Goal: Task Accomplishment & Management: Use online tool/utility

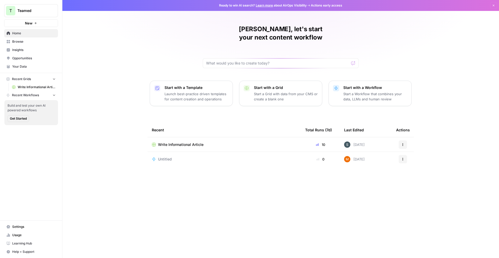
click at [25, 93] on span "Recent Workflows" at bounding box center [25, 95] width 27 height 5
click at [20, 117] on span "Get Started" at bounding box center [18, 118] width 17 height 5
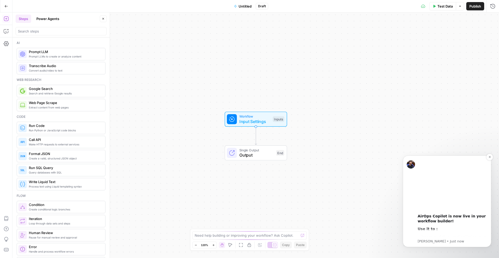
click at [439, 229] on div "Use it to :" at bounding box center [453, 229] width 70 height 5
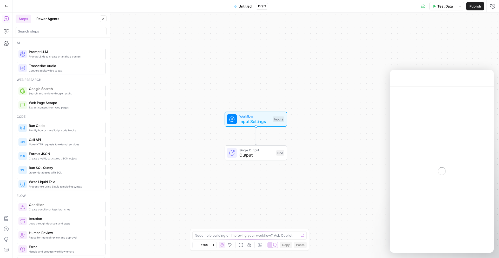
scroll to position [16, 0]
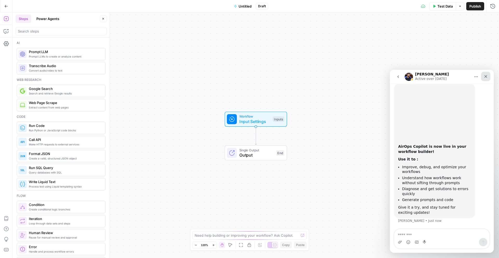
click at [487, 76] on icon "Close" at bounding box center [486, 76] width 4 height 4
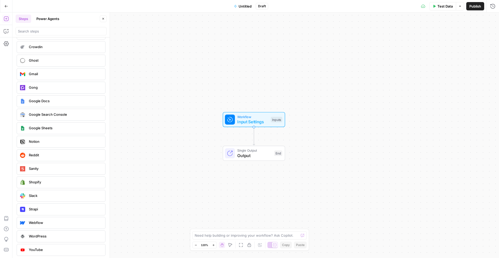
scroll to position [1048, 0]
click at [283, 232] on div "Need help building or improving your workflow? Ask Copilot." at bounding box center [250, 235] width 114 height 8
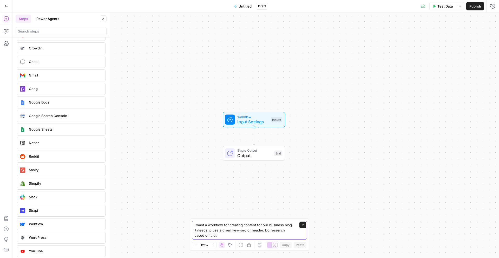
type textarea "I want a workflow for creating content for our business blog. It needs to use a…"
click at [47, 20] on button "Power Agents" at bounding box center [47, 19] width 29 height 8
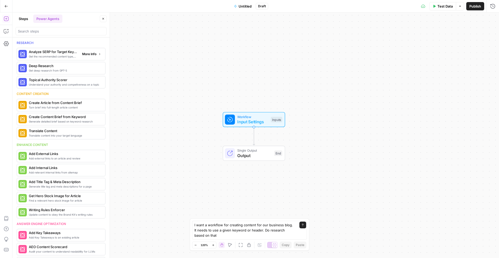
click at [83, 53] on span "More Info" at bounding box center [89, 54] width 14 height 5
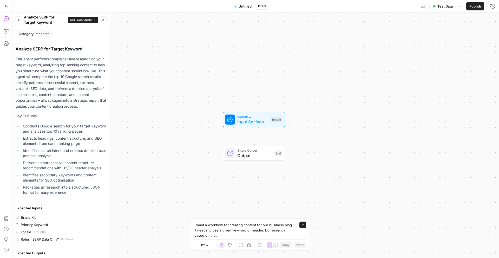
click at [20, 20] on icon "button" at bounding box center [18, 19] width 3 height 3
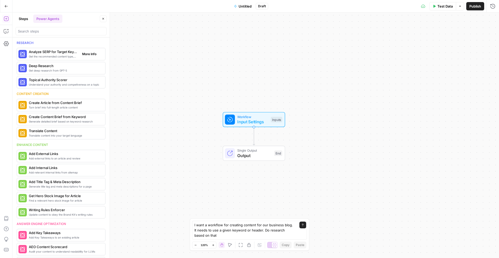
click at [57, 53] on span "Analyze SERP for Target Keyword" at bounding box center [53, 51] width 49 height 5
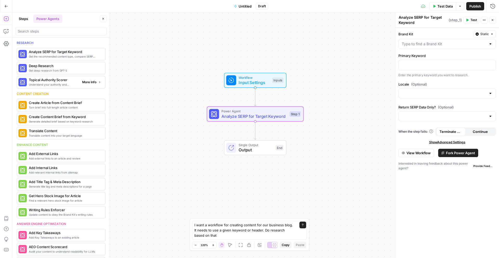
click at [94, 81] on span "More Info" at bounding box center [89, 82] width 14 height 5
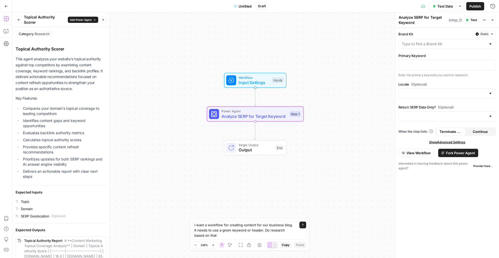
click at [16, 21] on button "Back" at bounding box center [19, 19] width 7 height 7
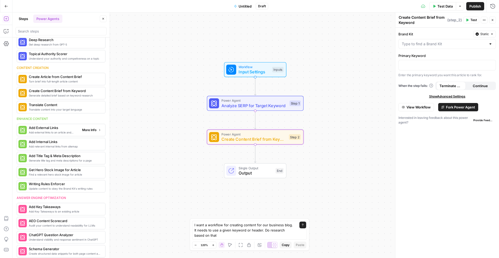
scroll to position [69, 0]
drag, startPoint x: 65, startPoint y: 117, endPoint x: 419, endPoint y: 7, distance: 370.2
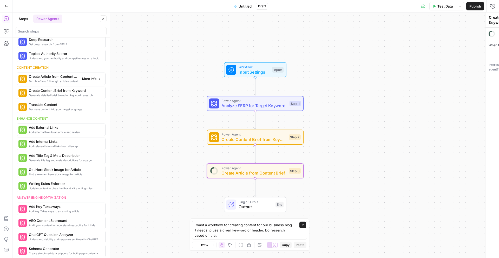
type textarea "Create Article from Content Brief"
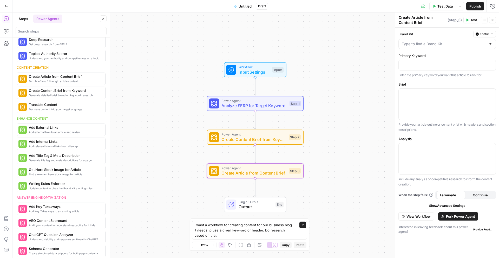
drag, startPoint x: 51, startPoint y: 80, endPoint x: 338, endPoint y: 2, distance: 297.9
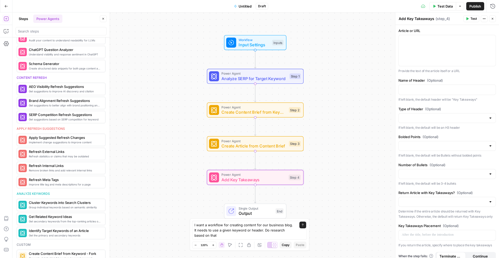
scroll to position [219, 0]
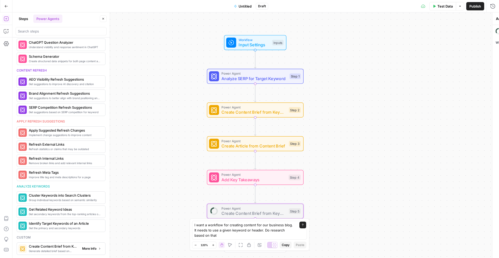
type textarea "Create Content Brief from Keyword - Fork"
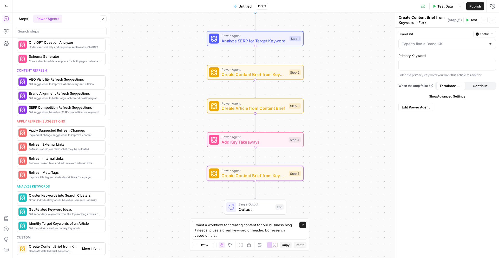
click at [93, 249] on span "More Info" at bounding box center [89, 248] width 14 height 5
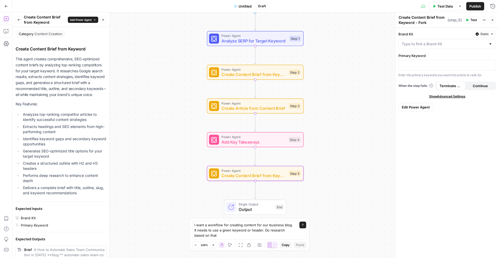
drag, startPoint x: 20, startPoint y: 20, endPoint x: 33, endPoint y: 23, distance: 13.3
click at [20, 20] on icon "button" at bounding box center [18, 19] width 3 height 3
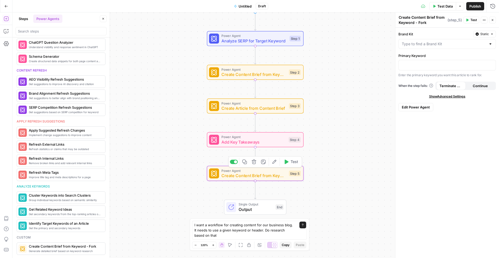
click at [259, 176] on span "Create Content Brief from Keyword - Fork" at bounding box center [254, 175] width 65 height 6
click at [255, 163] on icon "button" at bounding box center [254, 162] width 4 height 4
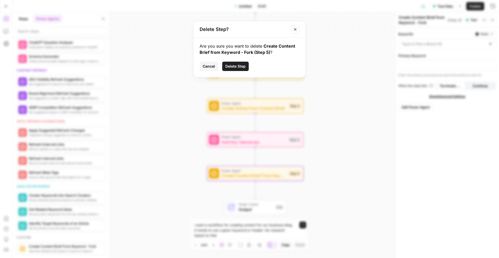
click at [245, 65] on span "Delete Step" at bounding box center [236, 66] width 20 height 5
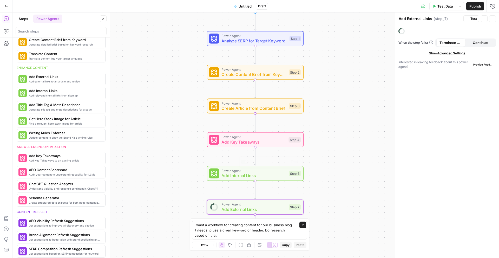
scroll to position [77, 0]
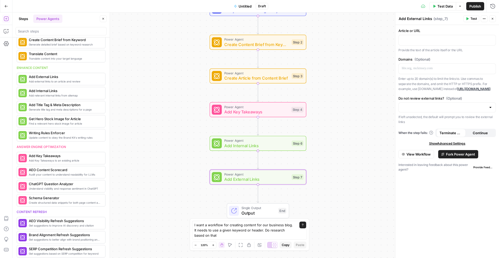
drag, startPoint x: 67, startPoint y: 80, endPoint x: 389, endPoint y: 2, distance: 331.8
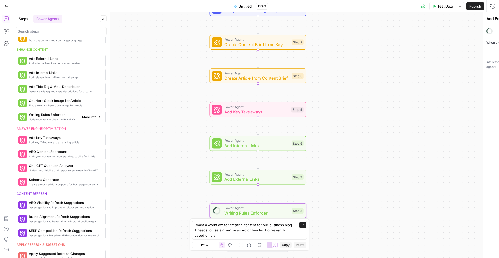
type textarea "Writing Rules Enforcer"
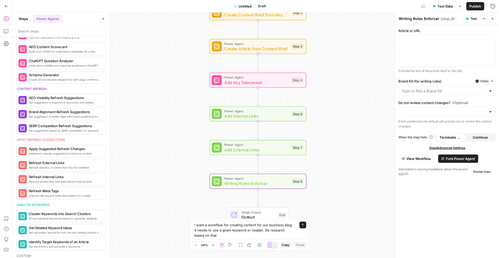
scroll to position [219, 0]
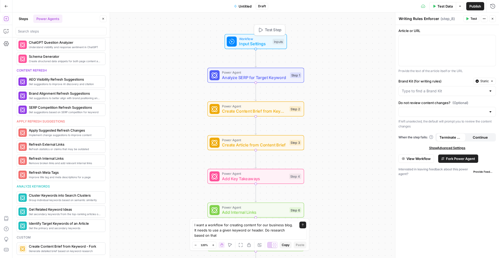
click at [255, 41] on span "Input Settings" at bounding box center [254, 44] width 31 height 6
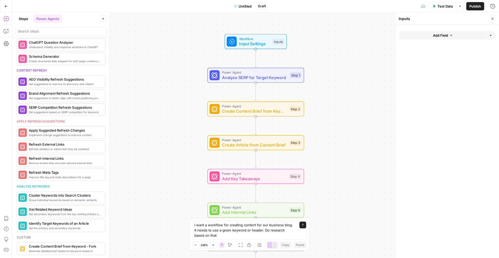
click at [473, 36] on button "Add Field" at bounding box center [443, 35] width 87 height 8
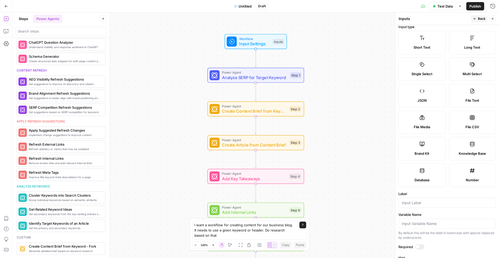
scroll to position [4, 0]
click at [430, 41] on label "Short Text" at bounding box center [422, 41] width 47 height 23
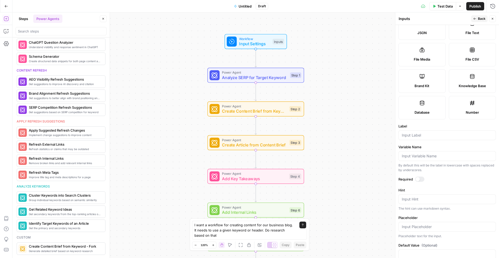
scroll to position [83, 0]
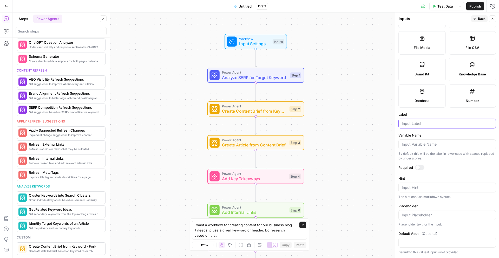
click at [420, 124] on input "Label" at bounding box center [447, 123] width 91 height 5
type input "I"
type input "Input Header"
click at [420, 166] on div at bounding box center [419, 167] width 9 height 5
click at [434, 186] on textarea "Hint" at bounding box center [447, 187] width 91 height 5
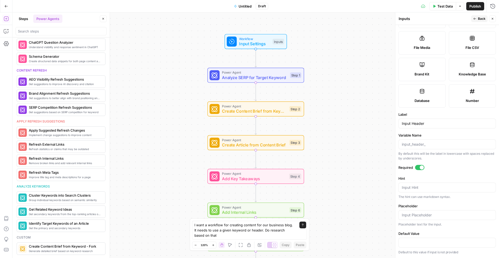
click at [443, 174] on form "Input type Short Text Long Text Single Select Multi Select JSON File Text File …" at bounding box center [448, 141] width 104 height 233
click at [264, 78] on span "Analyze SERP for Target Keyword" at bounding box center [255, 77] width 66 height 6
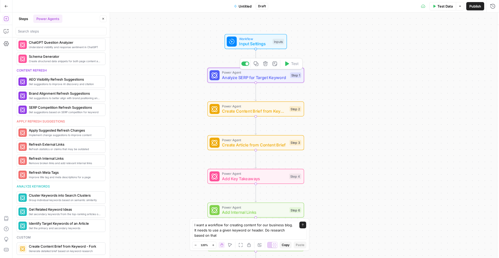
type textarea "Analyze SERP for Target Keyword"
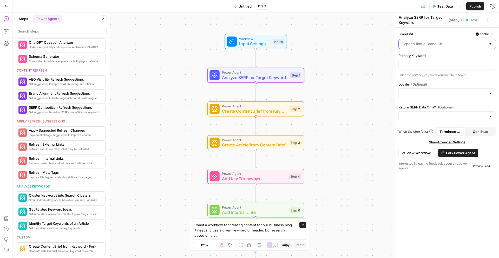
click at [436, 45] on input "Brand Kit" at bounding box center [444, 43] width 85 height 5
click at [422, 64] on div "ID: 13640" at bounding box center [447, 62] width 89 height 5
type input "Teamed"
click at [425, 67] on p at bounding box center [447, 64] width 91 height 5
click at [450, 143] on span "Show Advanced Settings" at bounding box center [447, 142] width 36 height 5
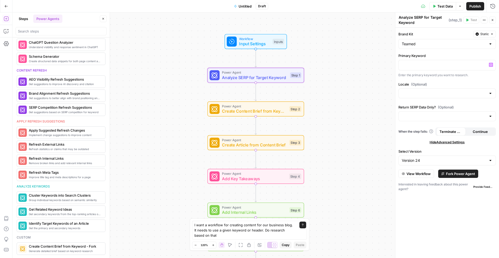
click at [454, 163] on div "Version 24" at bounding box center [448, 161] width 98 height 10
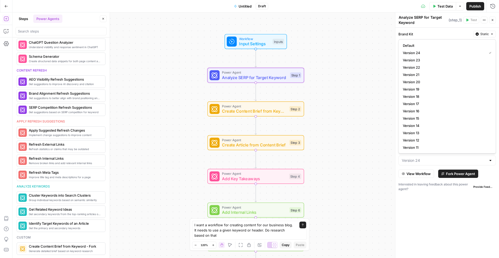
click at [454, 163] on div at bounding box center [448, 161] width 98 height 10
type input "Version 24"
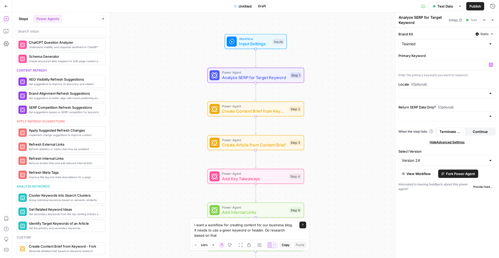
click at [362, 155] on div "Workflow Input Settings Inputs Power Agent Analyze SERP for Target Keyword Step…" at bounding box center [255, 135] width 487 height 246
click at [265, 108] on span "Create Content Brief from Keyword" at bounding box center [254, 111] width 65 height 6
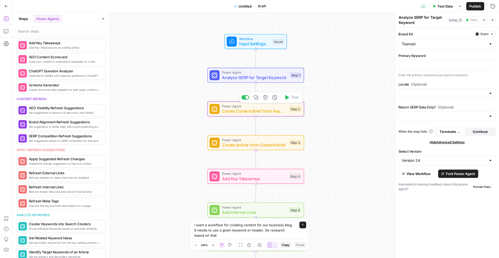
scroll to position [247, 0]
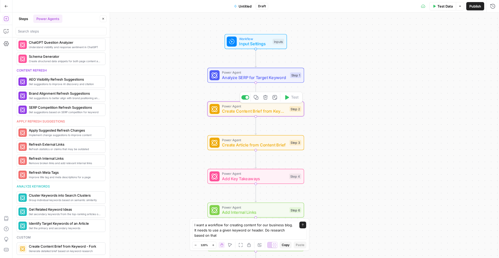
type textarea "Create Content Brief from Keyword"
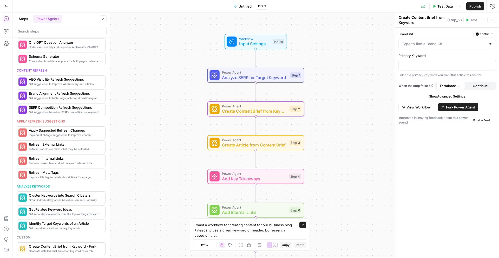
click at [441, 47] on div at bounding box center [448, 44] width 98 height 10
click at [434, 56] on span "Teamed" at bounding box center [446, 56] width 87 height 5
type input "Teamed"
click at [448, 97] on span "Show Advanced Settings" at bounding box center [447, 96] width 36 height 5
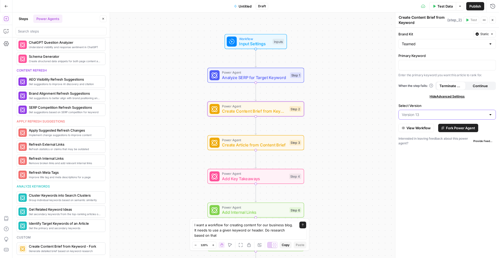
click at [442, 116] on input "Select Version" at bounding box center [444, 114] width 85 height 5
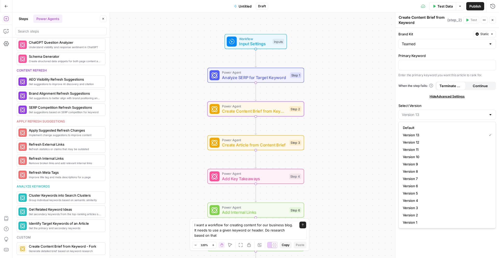
type input "Version 13"
click at [352, 115] on div "Workflow Input Settings Inputs Power Agent Analyze SERP for Target Keyword Step…" at bounding box center [255, 135] width 487 height 246
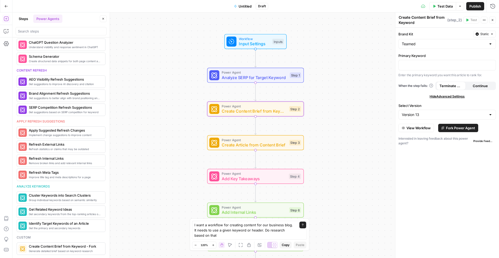
click at [273, 145] on span "Create Article from Content Brief" at bounding box center [254, 145] width 65 height 6
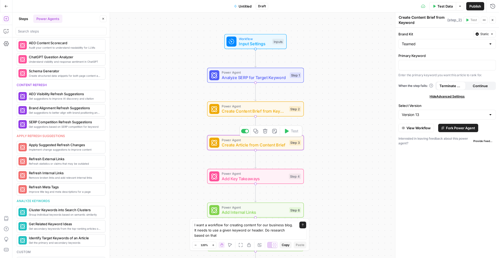
scroll to position [262, 0]
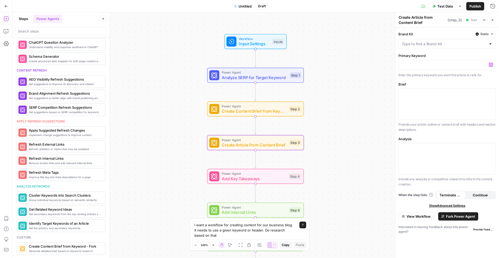
click at [426, 47] on div at bounding box center [448, 44] width 98 height 10
click at [419, 61] on div "ID: 13640" at bounding box center [447, 62] width 89 height 5
type input "Teamed"
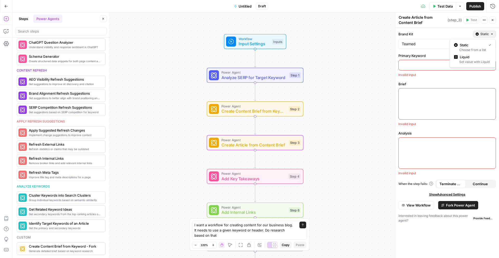
click at [485, 31] on button "Static" at bounding box center [485, 34] width 23 height 7
click at [479, 60] on div "Set value with Liquid" at bounding box center [472, 62] width 37 height 5
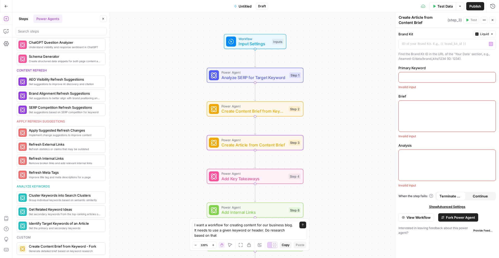
click at [489, 30] on div "Brand Kit Liquid “/” to reference Variables Menu Find the Brand Kit ID in the U…" at bounding box center [448, 143] width 104 height 230
click at [487, 34] on span "Liquid" at bounding box center [484, 34] width 9 height 5
click at [476, 44] on span "Static" at bounding box center [472, 44] width 33 height 5
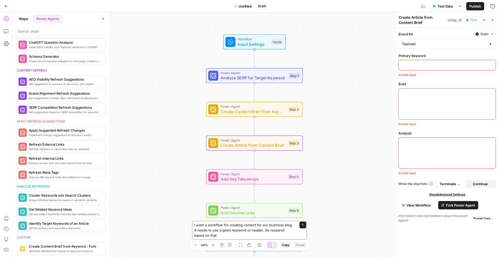
click at [228, 233] on textarea "I want a workflow for creating content for our business blog. It needs to use a…" at bounding box center [245, 230] width 100 height 16
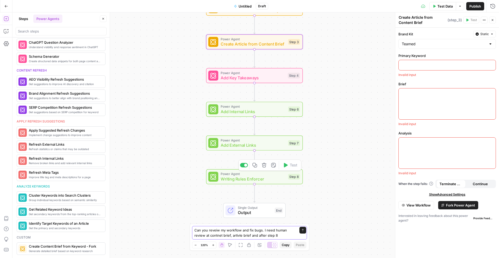
type textarea "Can you reveiw my workflow and fix bugs. I need human review at contnet brief, …"
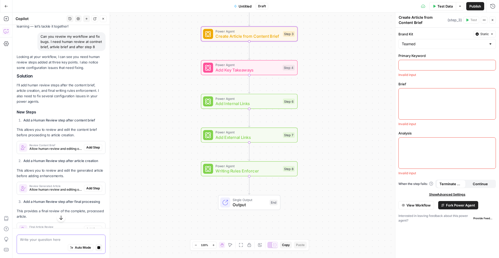
scroll to position [37, 0]
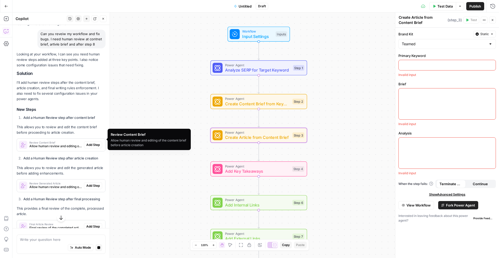
click at [67, 141] on span "Review Content Brief" at bounding box center [55, 142] width 53 height 3
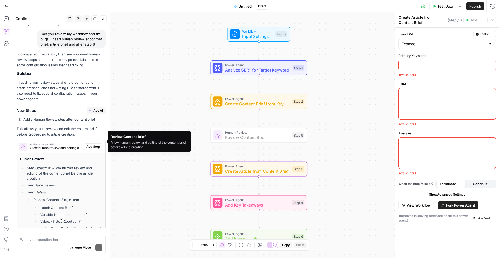
click at [89, 144] on span "Add Step" at bounding box center [93, 146] width 14 height 5
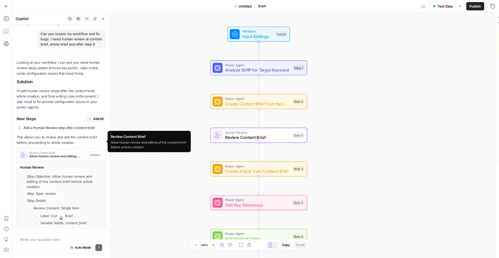
type textarea "Review Content Brief"
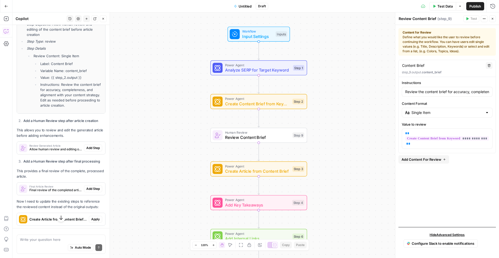
scroll to position [190, 0]
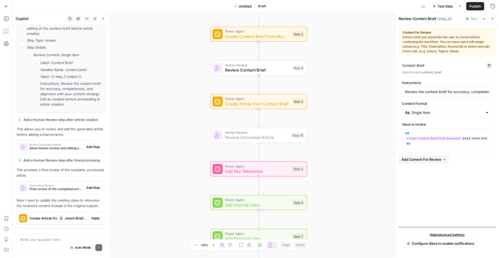
click at [97, 145] on span "Add Step" at bounding box center [93, 147] width 14 height 5
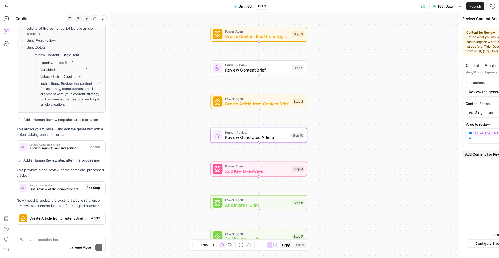
type textarea "Review Generated Article"
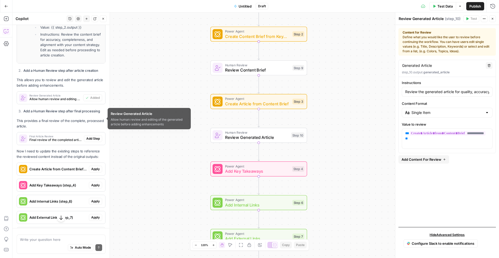
scroll to position [244, 0]
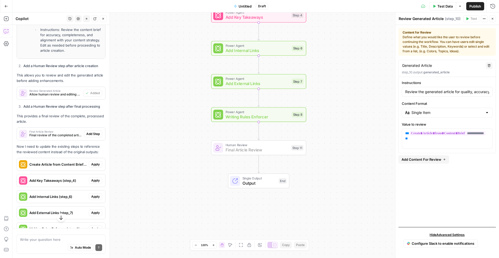
click at [95, 132] on span "Add Step" at bounding box center [93, 134] width 14 height 5
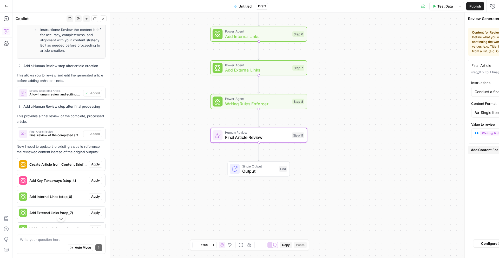
type textarea "Final Article Review"
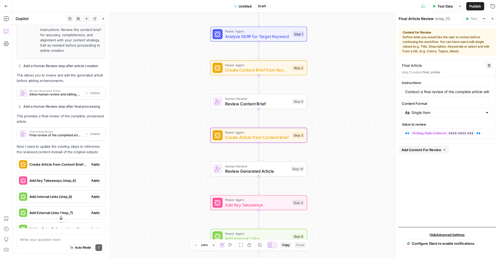
click at [65, 162] on span "Create Article from Content Brief (step_3)" at bounding box center [57, 164] width 57 height 5
click at [96, 162] on span "Apply" at bounding box center [95, 164] width 9 height 5
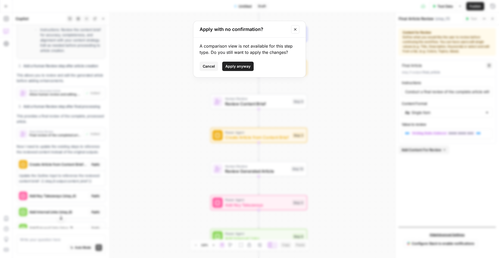
click at [236, 64] on span "Apply anyway" at bounding box center [238, 66] width 25 height 5
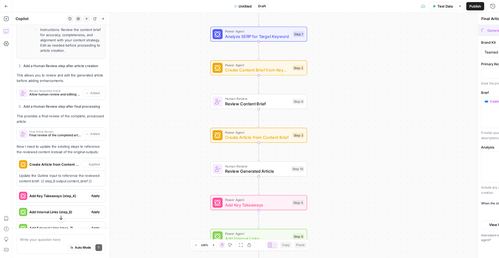
type textarea "Create Article from Content Brief"
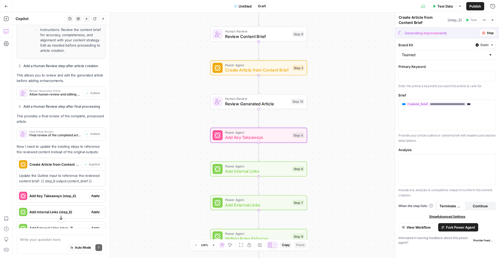
click at [95, 194] on span "Apply" at bounding box center [95, 196] width 9 height 5
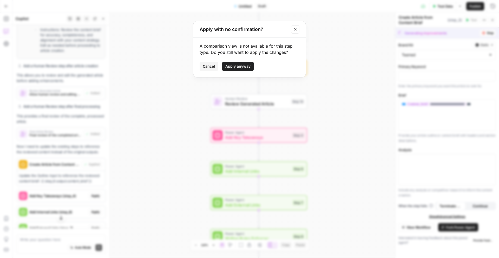
click at [243, 66] on span "Apply anyway" at bounding box center [238, 66] width 25 height 5
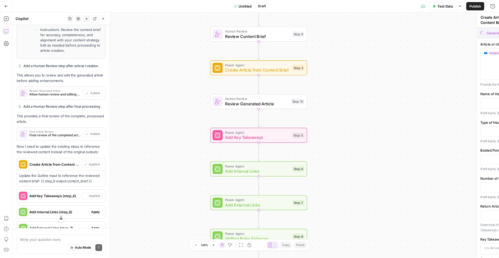
type textarea "Add Key Takeaways"
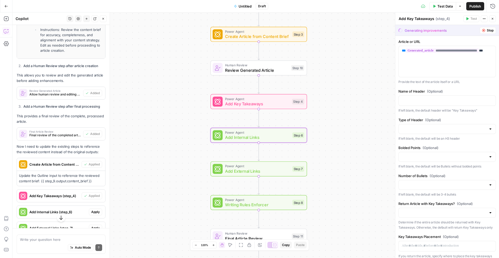
click at [66, 209] on span "Add Internal Links (step_6)" at bounding box center [57, 211] width 57 height 5
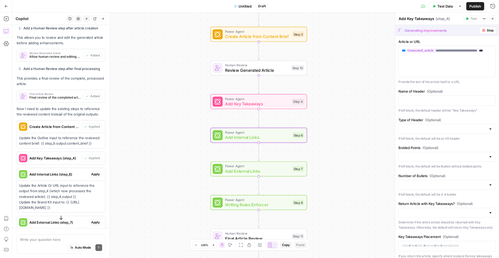
scroll to position [283, 0]
click at [94, 171] on span "Apply" at bounding box center [95, 173] width 9 height 5
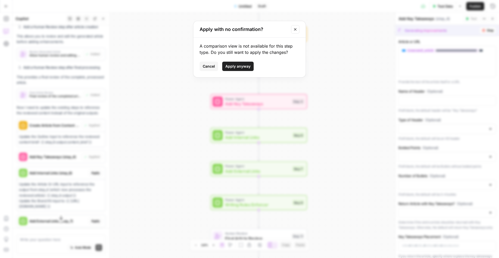
click at [247, 66] on span "Apply anyway" at bounding box center [238, 66] width 25 height 5
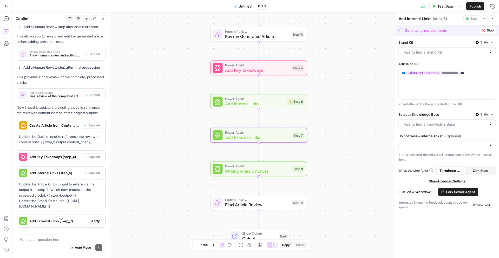
click at [67, 219] on span "Add External Links (step_7)" at bounding box center [57, 221] width 57 height 5
click at [91, 218] on button "Apply" at bounding box center [95, 221] width 13 height 7
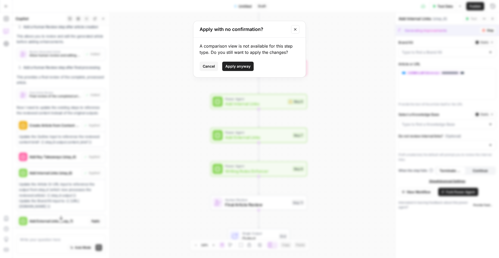
click at [234, 66] on span "Apply anyway" at bounding box center [238, 66] width 25 height 5
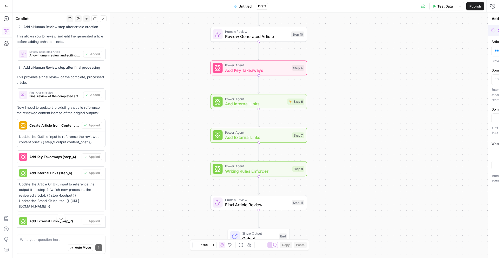
type textarea "Add External Links"
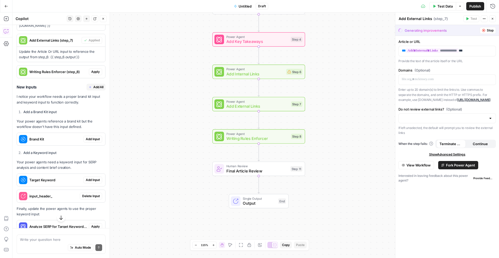
scroll to position [468, 0]
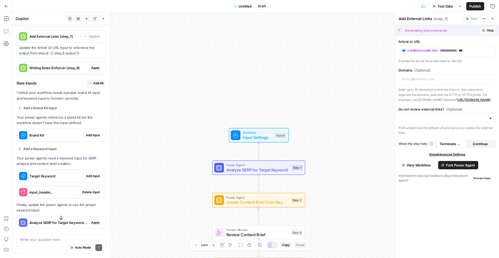
click at [93, 133] on span "Add Input" at bounding box center [93, 135] width 14 height 5
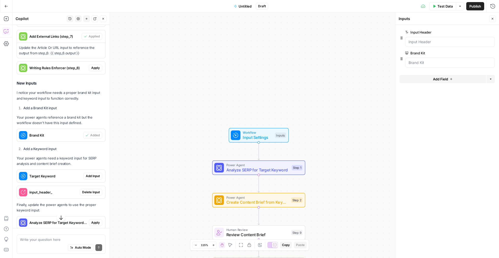
click at [68, 174] on span "Target Keyword" at bounding box center [55, 176] width 52 height 5
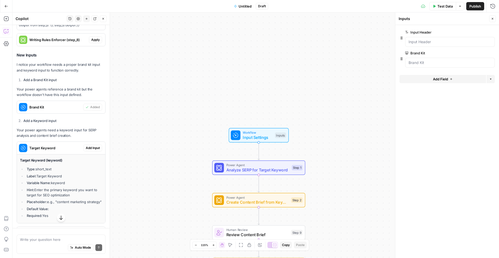
scroll to position [497, 0]
click at [90, 145] on span "Add Input" at bounding box center [93, 147] width 14 height 5
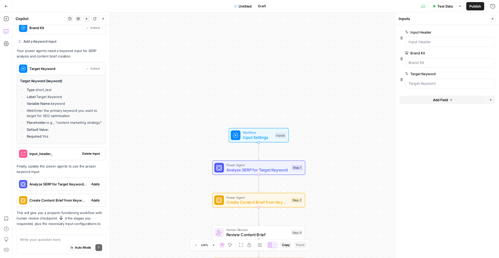
scroll to position [581, 0]
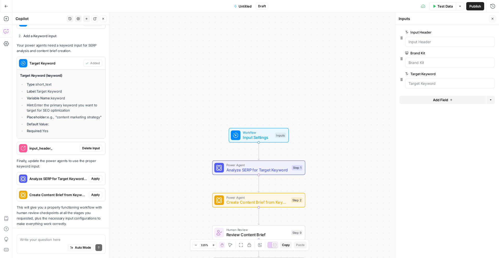
click at [68, 142] on div "input_header_" at bounding box center [48, 148] width 63 height 12
click at [85, 146] on span "Delete Input" at bounding box center [91, 148] width 18 height 5
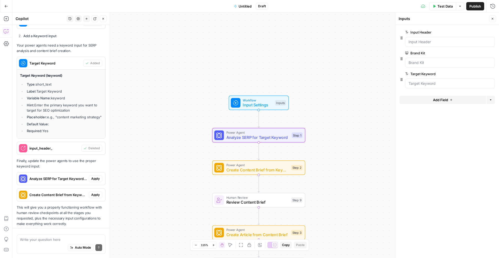
click at [52, 176] on span "Analyze SERP for Target Keyword (step_1)" at bounding box center [57, 178] width 57 height 5
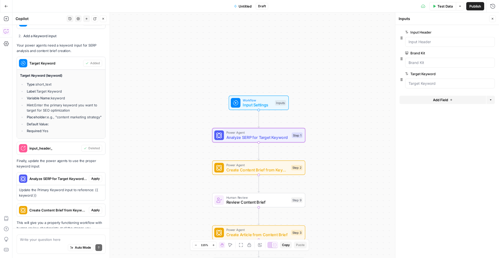
click at [98, 176] on span "Apply" at bounding box center [95, 178] width 9 height 5
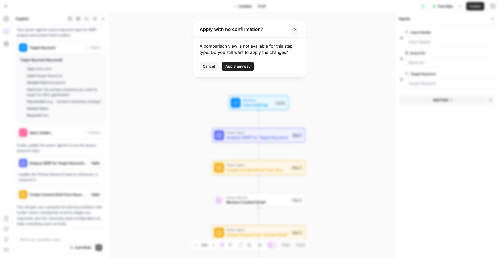
click at [231, 69] on button "Apply anyway" at bounding box center [237, 66] width 31 height 9
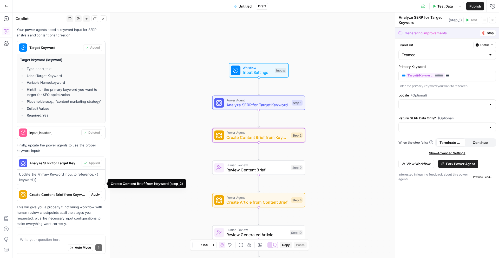
click at [94, 192] on span "Apply" at bounding box center [95, 194] width 9 height 5
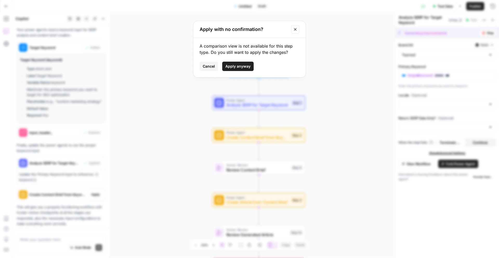
click at [233, 69] on span "Apply anyway" at bounding box center [238, 66] width 25 height 5
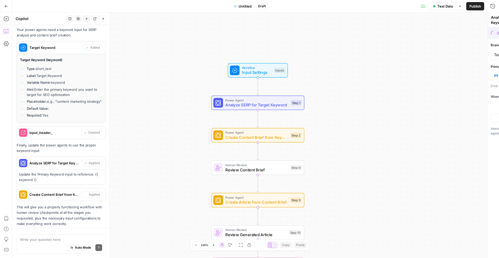
type textarea "Create Content Brief from Keyword"
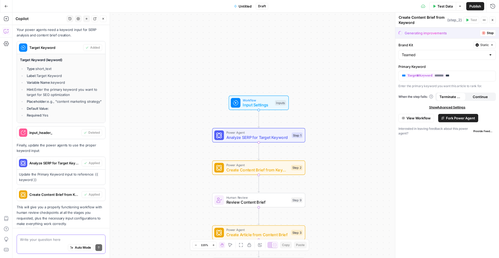
click at [45, 238] on textarea at bounding box center [61, 239] width 82 height 5
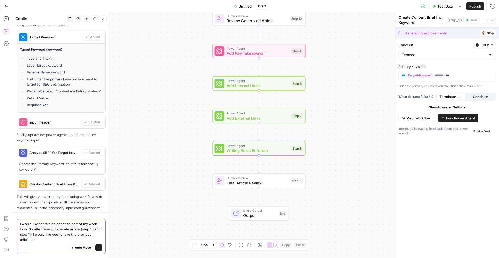
scroll to position [612, 0]
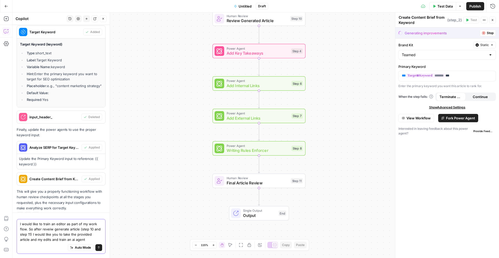
type textarea "I would like to train an editor as part of my work flow. So after reveiw genera…"
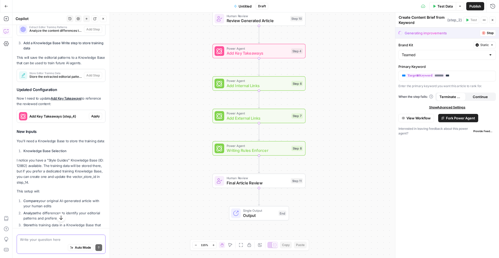
scroll to position [980, 0]
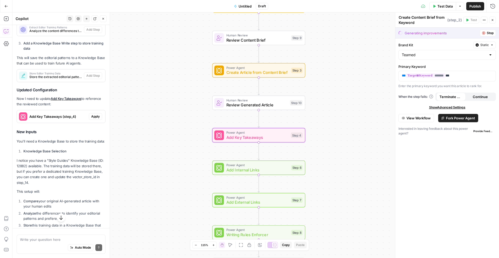
click at [78, 114] on span "Add Key Takeaways (step_4)" at bounding box center [57, 116] width 57 height 5
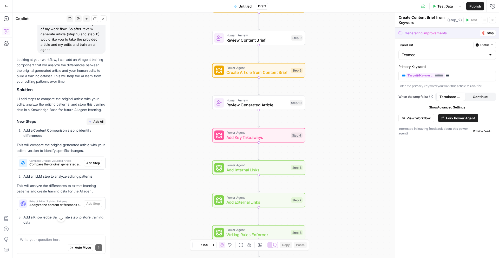
scroll to position [807, 0]
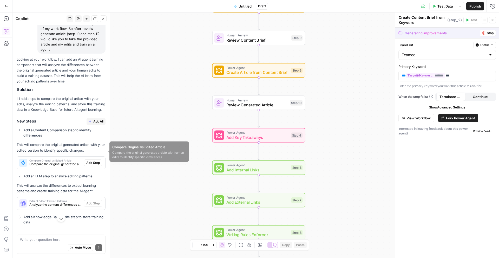
click at [65, 162] on span "Compare the original generated article with human edits to identify specific di…" at bounding box center [55, 164] width 53 height 5
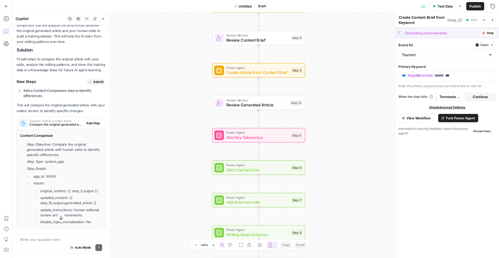
scroll to position [849, 0]
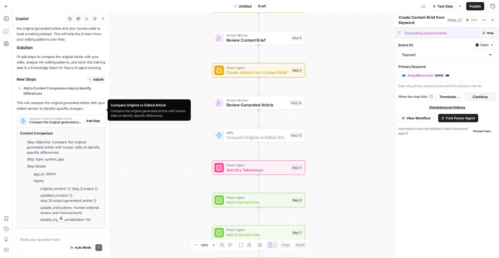
click at [92, 118] on button "Add Step" at bounding box center [93, 121] width 18 height 7
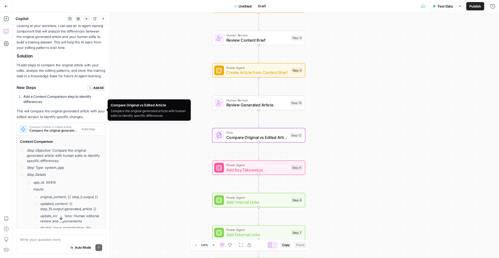
type textarea "Compare Original vs Edited Article"
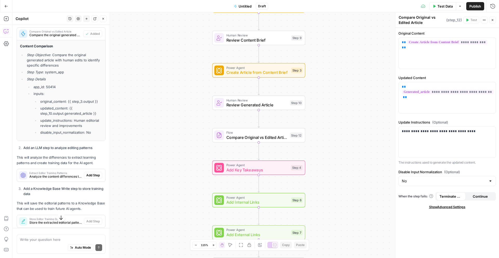
scroll to position [944, 0]
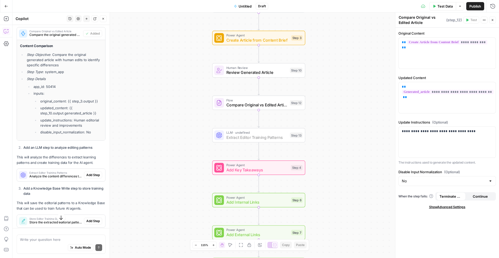
click at [93, 173] on span "Add Step" at bounding box center [93, 175] width 14 height 5
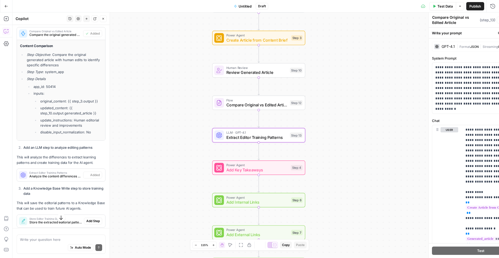
type textarea "Extract Editor Training Patterns"
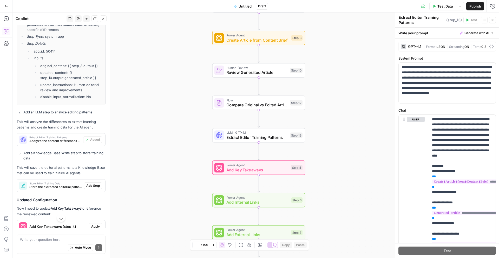
scroll to position [981, 0]
click at [61, 181] on span "Store Editor Training Data" at bounding box center [55, 182] width 53 height 3
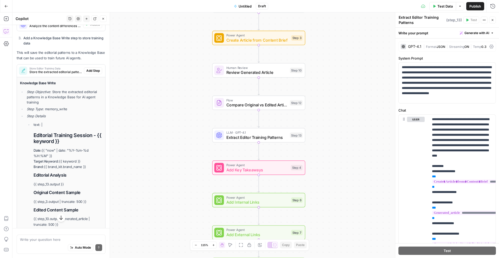
scroll to position [1094, 0]
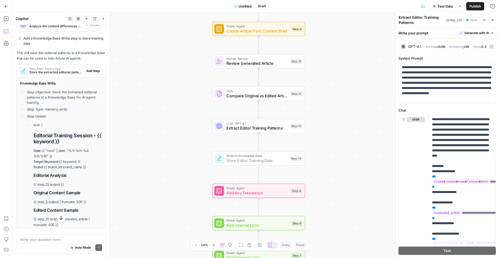
click at [95, 69] on span "Add Step" at bounding box center [93, 71] width 14 height 5
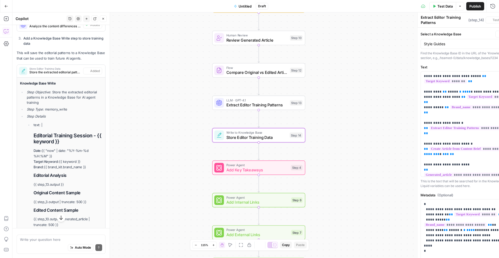
type textarea "Store Editor Training Data"
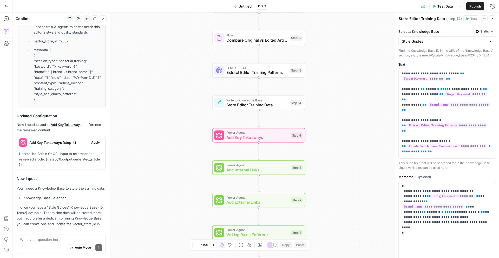
scroll to position [1319, 0]
click at [68, 152] on p "Update the Article Or URL input to reference the reviewed article: {{ step_10.o…" at bounding box center [61, 160] width 84 height 16
click at [74, 138] on div "Add Key Takeaways (step_4)" at bounding box center [53, 144] width 72 height 12
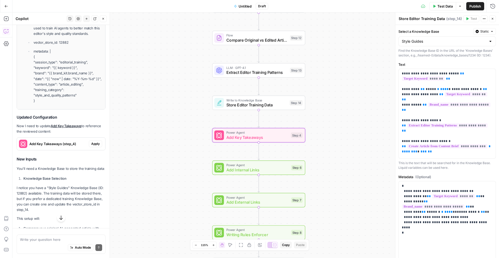
click at [95, 142] on span "Apply" at bounding box center [95, 144] width 9 height 5
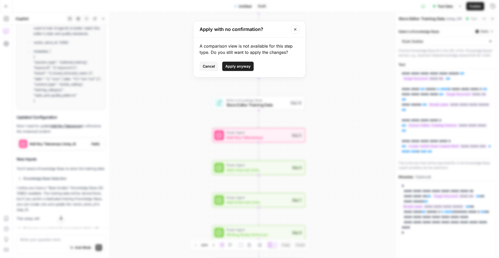
click at [246, 65] on span "Apply anyway" at bounding box center [238, 66] width 25 height 5
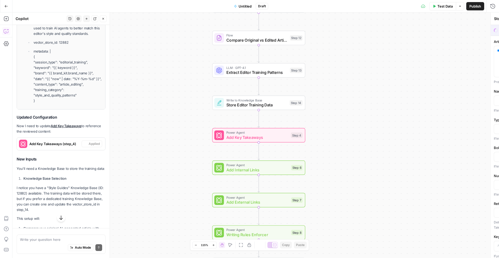
type textarea "Add Key Takeaways"
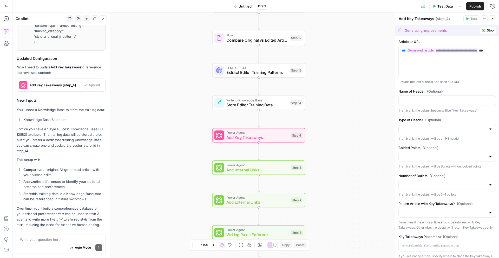
scroll to position [1379, 0]
click at [7, 9] on button "Go Back" at bounding box center [6, 6] width 9 height 9
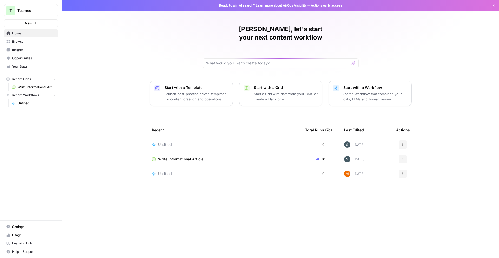
click at [28, 68] on span "Your Data" at bounding box center [33, 66] width 43 height 5
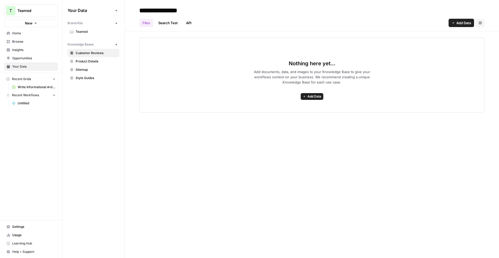
click at [115, 43] on icon "button" at bounding box center [116, 44] width 3 height 3
type input "**********"
click at [194, 35] on div "Nothing here yet... Add documents, data, and images to your Knowledge Base to g…" at bounding box center [312, 71] width 375 height 81
click at [28, 35] on span "Home" at bounding box center [33, 33] width 43 height 5
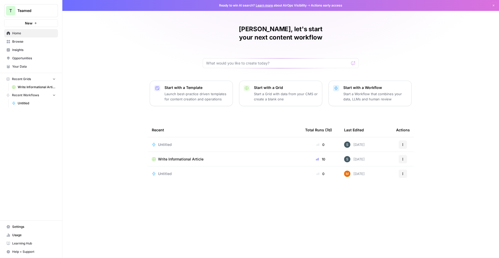
click at [226, 142] on div "Untitled" at bounding box center [224, 144] width 145 height 5
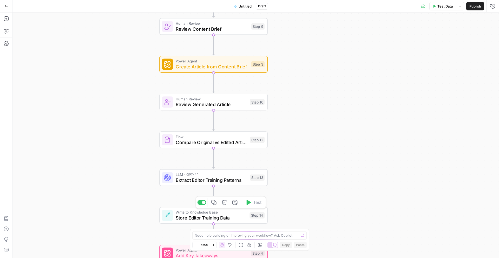
click at [232, 214] on span "Store Editor Training Data" at bounding box center [211, 217] width 71 height 7
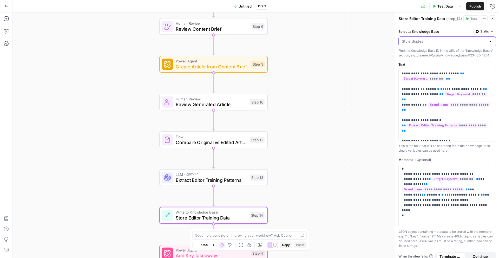
click at [486, 41] on input "Select a Knowledge Base" at bounding box center [444, 41] width 85 height 5
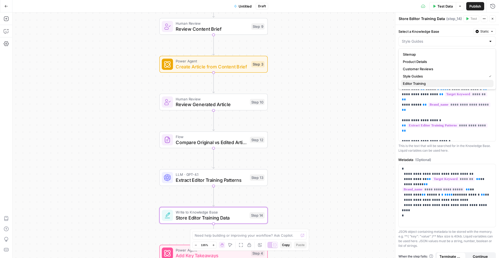
click at [463, 81] on span "Editor Training" at bounding box center [446, 83] width 87 height 5
type input "Editor Training"
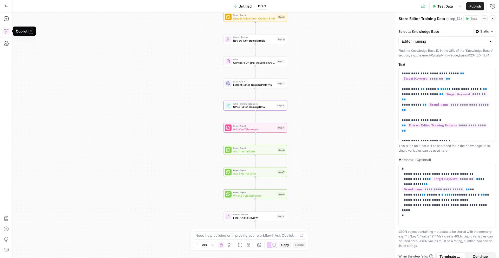
click at [5, 32] on icon "button" at bounding box center [6, 31] width 5 height 5
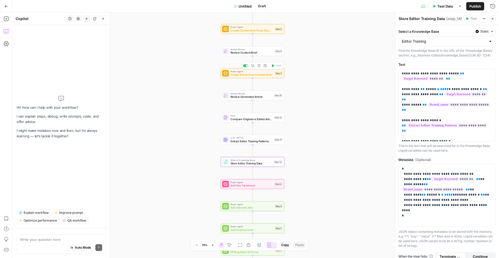
click at [238, 73] on span "Create Article from Content Brief" at bounding box center [252, 75] width 43 height 4
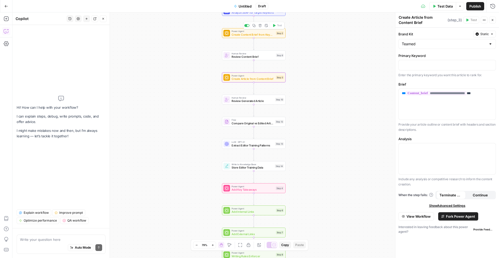
click at [257, 34] on span "Create Content Brief from Keyword" at bounding box center [253, 35] width 43 height 4
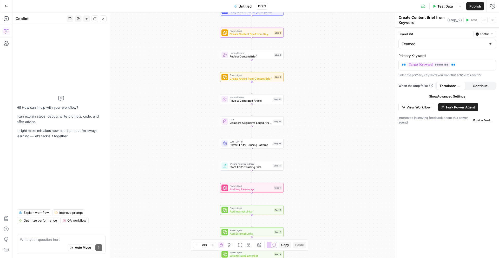
click at [456, 96] on span "Show Advanced Settings" at bounding box center [447, 96] width 36 height 5
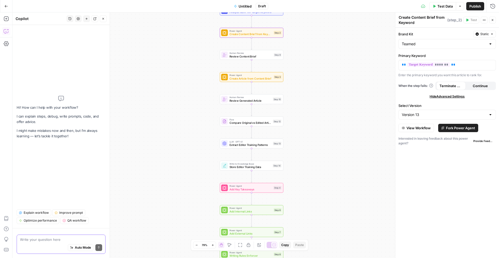
click at [47, 240] on textarea at bounding box center [61, 239] width 82 height 5
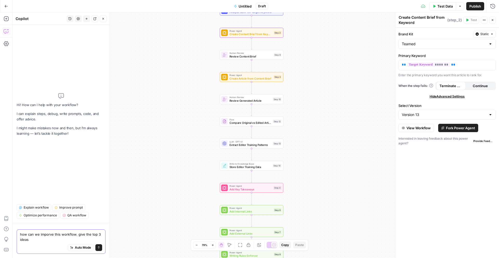
type textarea "how can we imporve this workflow. give the top 3 ideas"
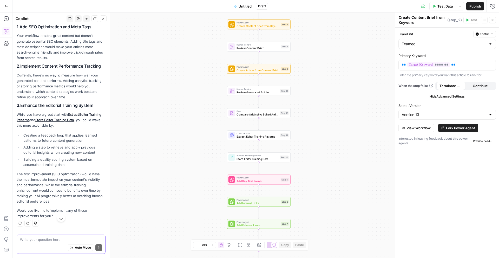
scroll to position [76, 0]
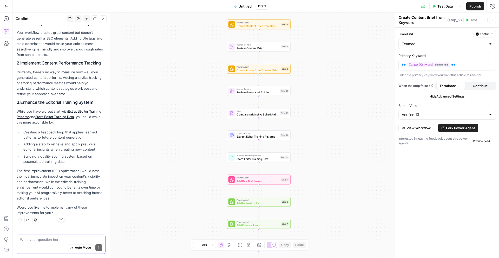
click at [55, 241] on textarea at bounding box center [61, 239] width 82 height 5
type textarea "please action 1 seo strategy"
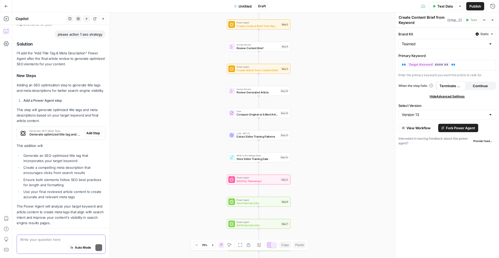
scroll to position [275, 0]
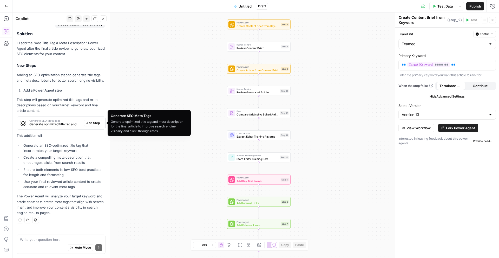
click at [69, 123] on span "Generate optimized title tag and meta description for the final article to impr…" at bounding box center [55, 124] width 53 height 5
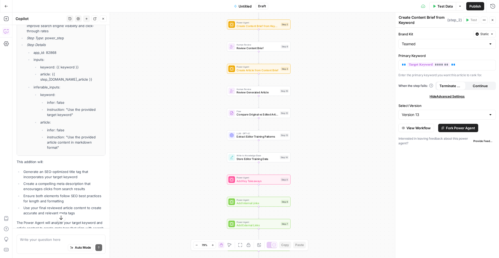
scroll to position [405, 0]
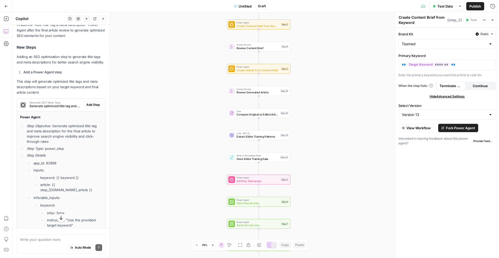
click at [92, 104] on span "Add Step" at bounding box center [93, 104] width 14 height 5
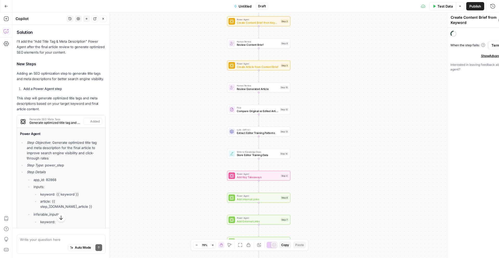
type textarea "Generate SEO Meta Tags"
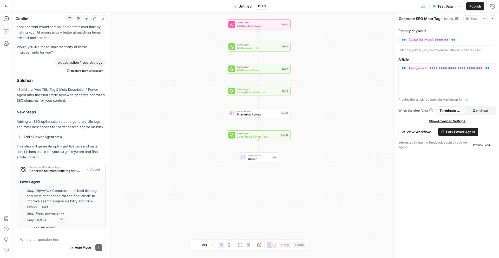
scroll to position [297, 0]
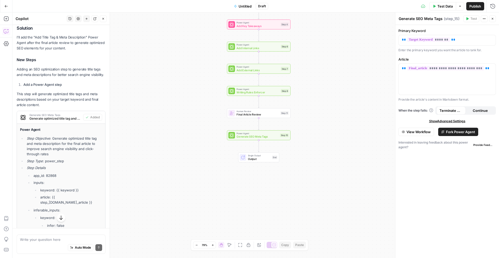
click at [35, 243] on div "Auto Mode Send" at bounding box center [61, 247] width 82 height 11
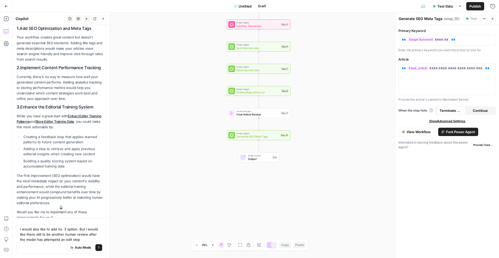
scroll to position [79, 0]
drag, startPoint x: 40, startPoint y: 108, endPoint x: 30, endPoint y: 108, distance: 10.4
click at [37, 108] on strong "Enhance the Editorial Training System" at bounding box center [56, 107] width 73 height 5
click at [20, 108] on h2 "3. Enhance the Editorial Training System" at bounding box center [61, 107] width 89 height 5
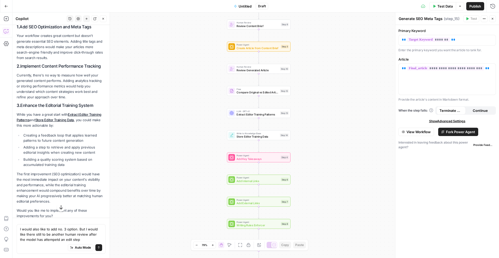
scroll to position [79, 0]
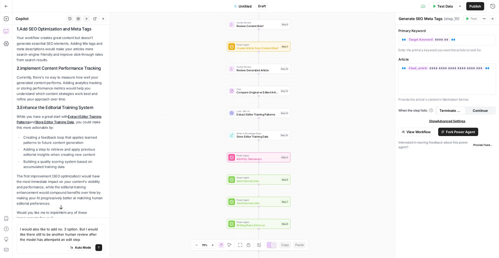
drag, startPoint x: 16, startPoint y: 108, endPoint x: 98, endPoint y: 164, distance: 99.1
click at [98, 164] on div "Looking at your content creation workflow, here are the top 3 improvement ideas…" at bounding box center [61, 116] width 89 height 208
copy div "3. Enhance the Editorial Training System While you have a great start with Extr…"
click at [79, 228] on textarea "I would also like to add no. 3 option. But I would like there still to be anoth…" at bounding box center [61, 235] width 82 height 16
paste textarea "3. Enhance the Editorial Training System While you have a great start with Extr…"
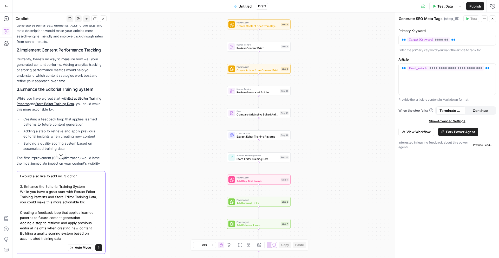
scroll to position [100, 0]
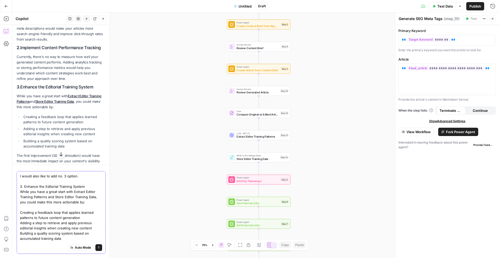
type textarea "I would also like to add no. 3 option. 3. Enhance the Editorial Training System…"
click at [100, 249] on button "Send" at bounding box center [98, 247] width 7 height 7
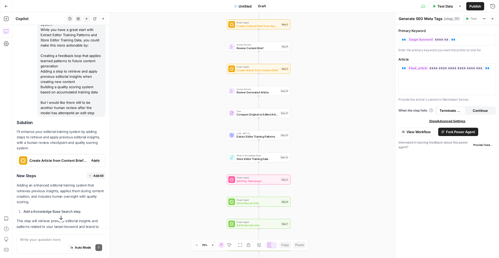
scroll to position [661, 0]
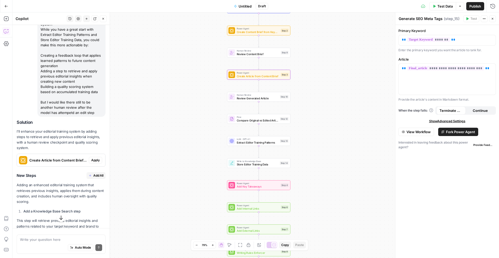
click at [69, 154] on div "Create Article from Content Brief (step_3)" at bounding box center [53, 160] width 72 height 12
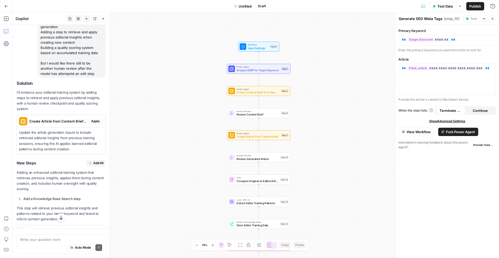
scroll to position [703, 0]
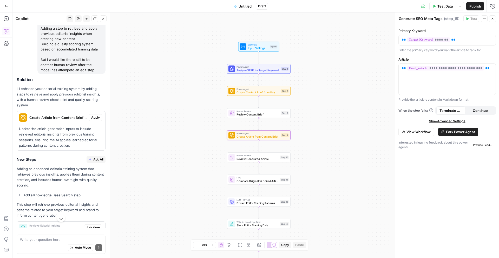
click at [97, 115] on span "Apply" at bounding box center [95, 117] width 9 height 5
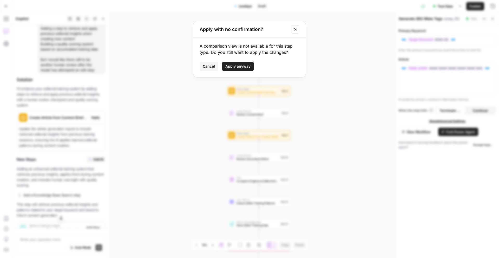
click at [245, 68] on span "Apply anyway" at bounding box center [238, 66] width 25 height 5
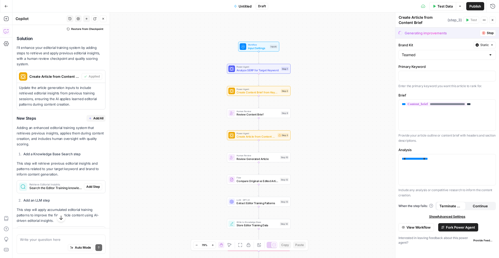
scroll to position [755, 0]
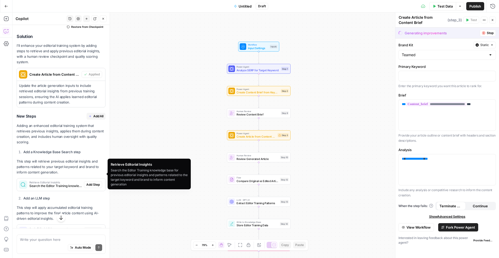
click at [69, 184] on span "Search the Editor Training knowledge base for previous editorial insights and p…" at bounding box center [55, 186] width 53 height 5
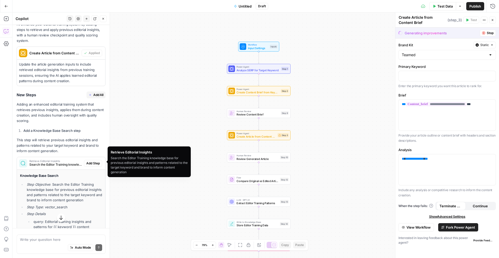
scroll to position [778, 0]
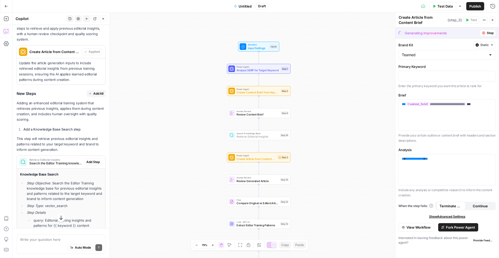
click at [93, 160] on span "Add Step" at bounding box center [93, 162] width 14 height 5
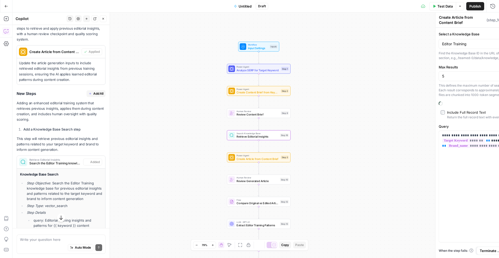
type textarea "Retrieve Editorial Insights"
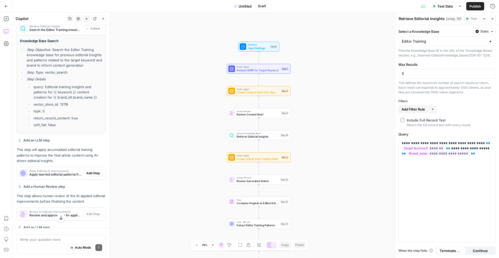
scroll to position [913, 0]
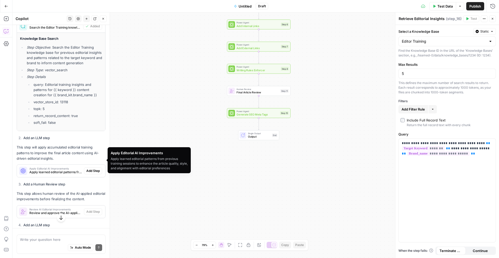
click at [73, 170] on span "Apply learned editorial patterns from previous training sessions to enhance the…" at bounding box center [55, 172] width 53 height 5
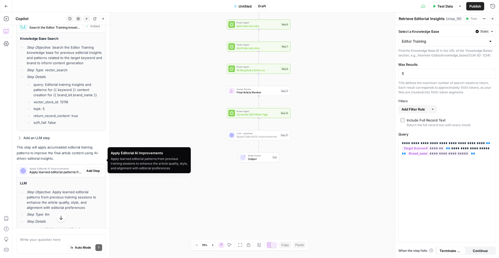
click at [88, 169] on span "Add Step" at bounding box center [93, 171] width 14 height 5
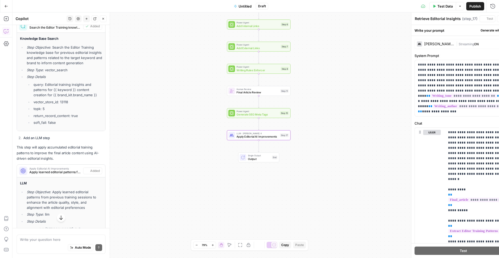
type textarea "Apply Editorial AI Improvements"
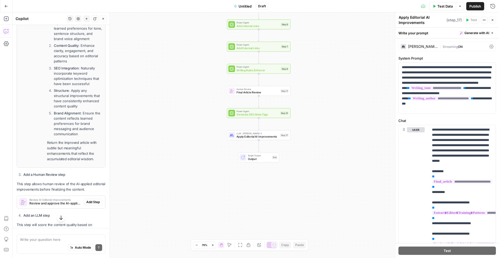
scroll to position [1429, 0]
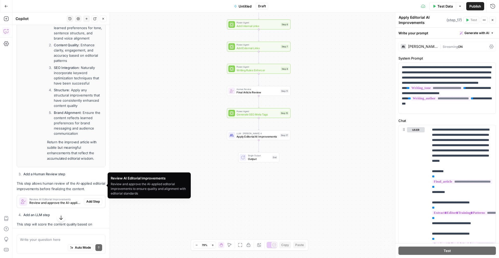
click at [71, 201] on span "Review and approve the AI-applied editorial improvements to ensure quality and …" at bounding box center [55, 203] width 53 height 5
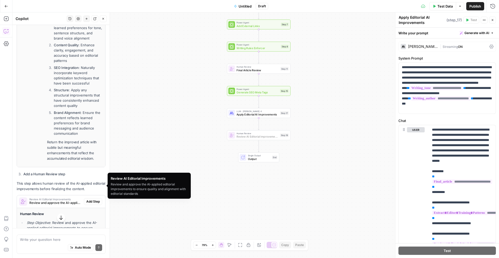
click at [93, 199] on span "Add Step" at bounding box center [93, 201] width 14 height 5
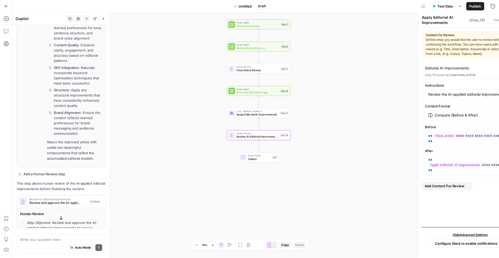
type textarea "Review AI Editorial Improvements"
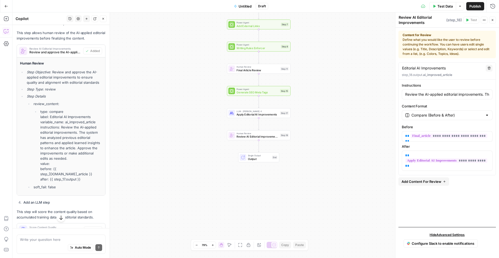
scroll to position [1590, 0]
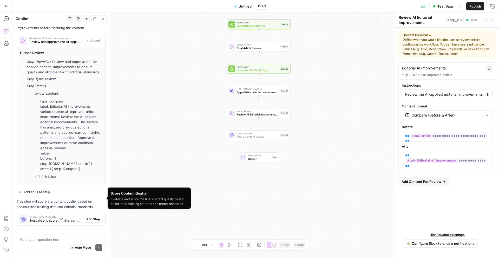
click at [93, 217] on span "Add Step" at bounding box center [93, 219] width 14 height 5
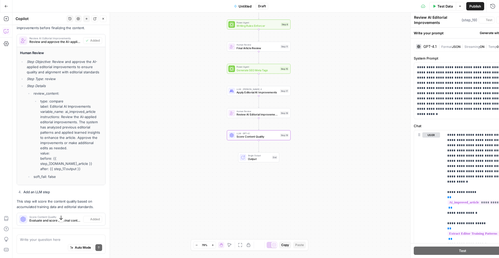
type textarea "Score Content Quality"
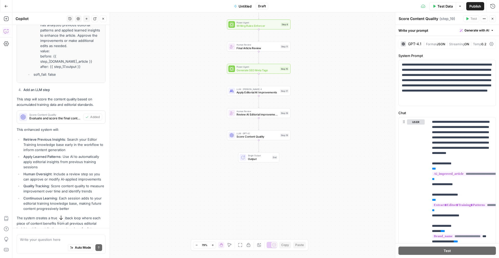
scroll to position [1693, 0]
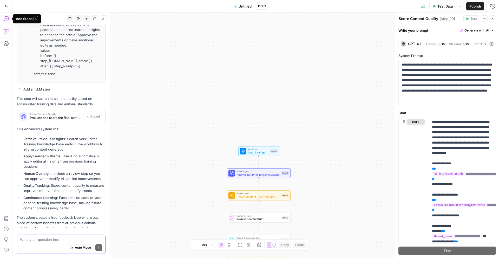
click at [37, 239] on textarea at bounding box center [61, 239] width 82 height 5
type textarea "w"
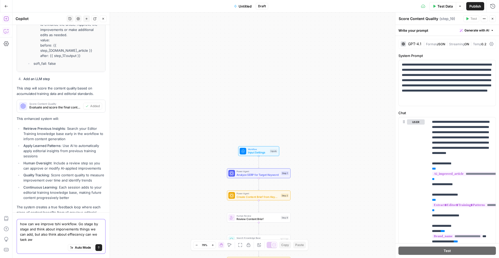
scroll to position [1708, 0]
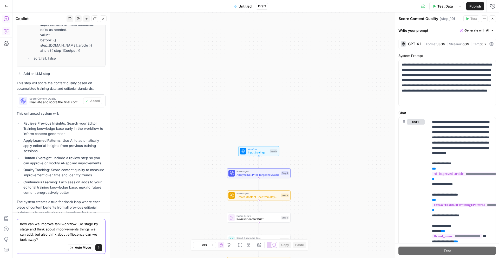
type textarea "how can we improve tshi workflow. Go stage by stage and think about imporvement…"
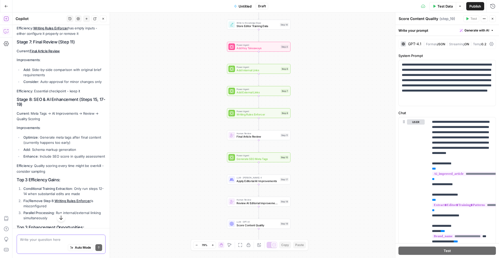
scroll to position [2398, 0]
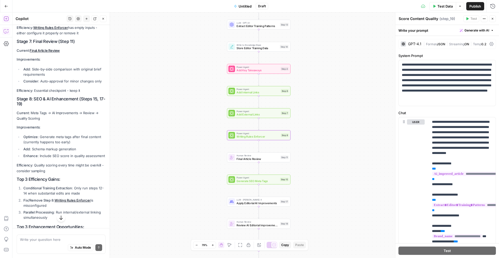
click at [65, 198] on link "Writing Rules Enforcer" at bounding box center [73, 200] width 36 height 4
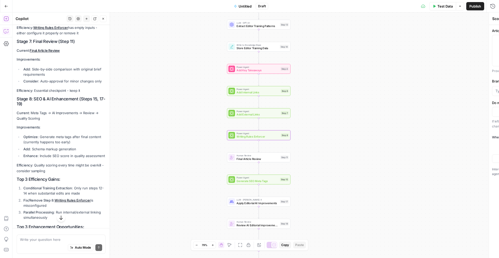
type textarea "Writing Rules Enforcer"
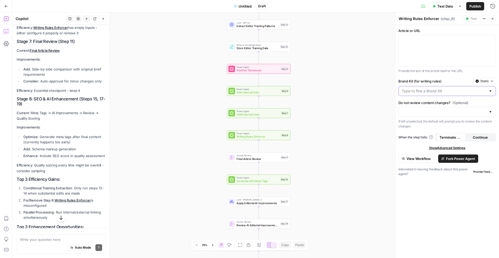
click at [465, 90] on input "Brand Kit (for writing rules)" at bounding box center [444, 90] width 85 height 5
click at [456, 102] on span "Teamed" at bounding box center [446, 103] width 87 height 5
type input "Teamed"
click at [433, 49] on div at bounding box center [447, 50] width 97 height 31
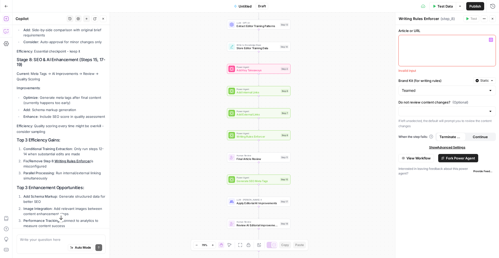
scroll to position [2453, 0]
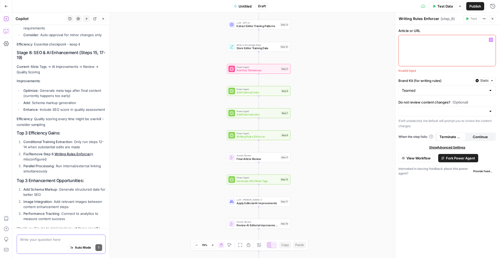
click at [39, 237] on textarea at bounding box center [61, 239] width 82 height 5
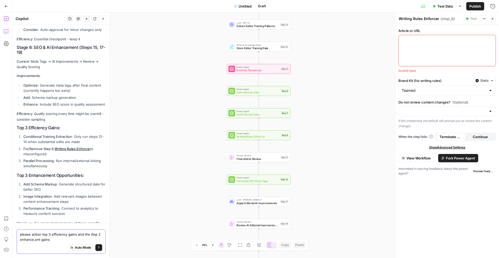
type textarea "please action top 3 efficiency gains and the ttop 2 enhance,ent gains"
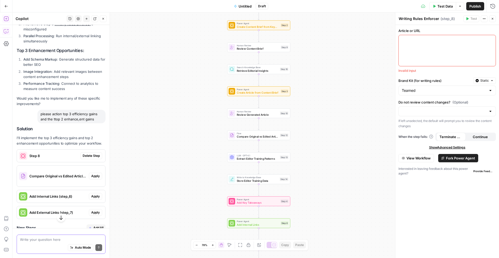
scroll to position [2589, 0]
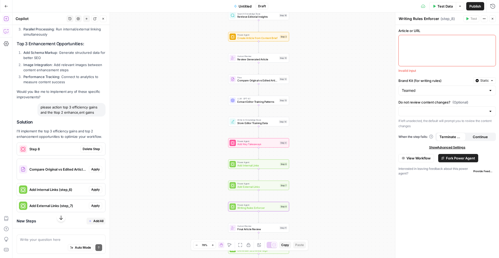
click at [53, 146] on span "Step 8" at bounding box center [53, 148] width 49 height 5
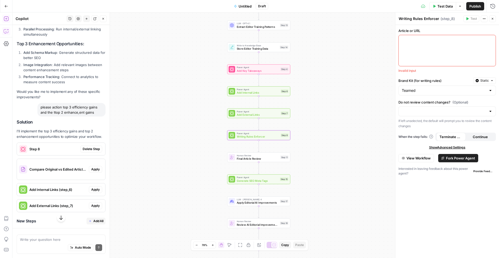
click at [97, 146] on button "Delete Step" at bounding box center [91, 149] width 22 height 7
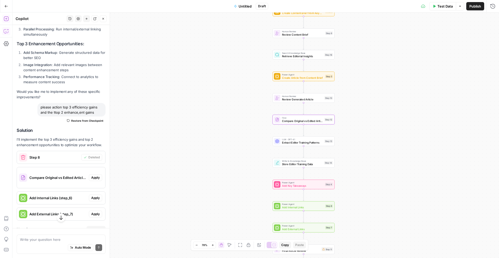
click at [69, 175] on span "Compare Original vs Edited Article (step_12)" at bounding box center [57, 177] width 57 height 5
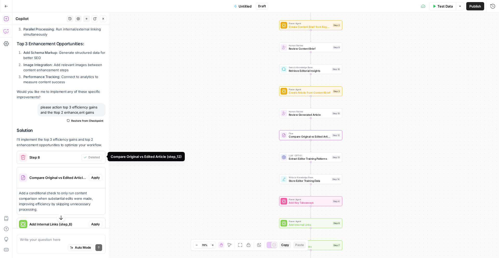
click at [92, 175] on span "Apply" at bounding box center [95, 177] width 9 height 5
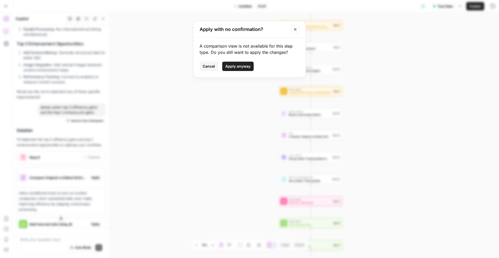
click at [233, 67] on span "Apply anyway" at bounding box center [238, 66] width 25 height 5
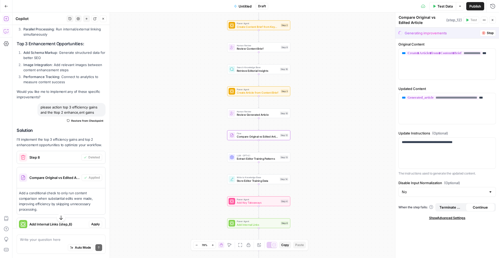
scroll to position [2589, 0]
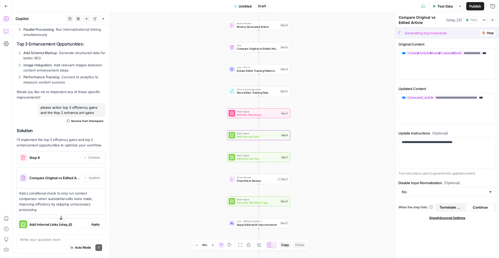
click at [95, 222] on span "Apply" at bounding box center [95, 224] width 9 height 5
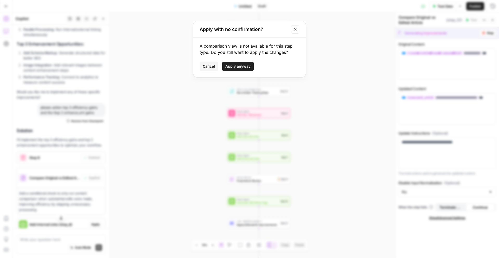
drag, startPoint x: 242, startPoint y: 66, endPoint x: 234, endPoint y: 69, distance: 7.8
click at [242, 66] on span "Apply anyway" at bounding box center [238, 66] width 25 height 5
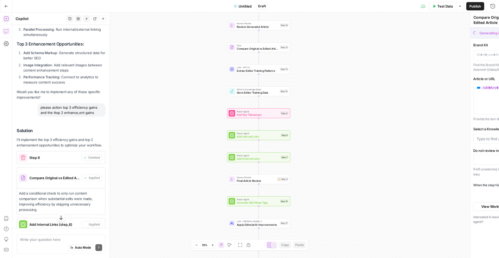
type textarea "Add Internal Links"
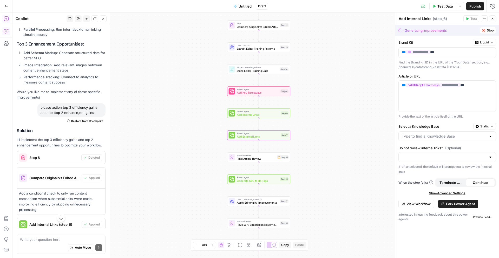
click at [98, 238] on span "Apply" at bounding box center [95, 240] width 9 height 5
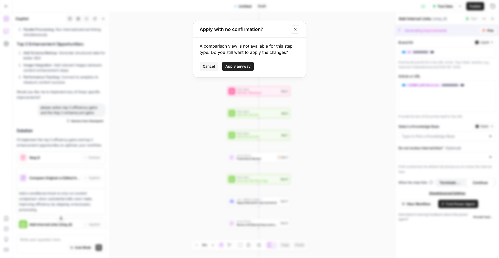
drag, startPoint x: 239, startPoint y: 65, endPoint x: 64, endPoint y: 151, distance: 195.0
click at [239, 65] on span "Apply anyway" at bounding box center [238, 66] width 25 height 5
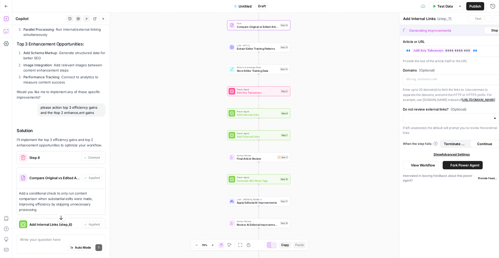
type textarea "Add External Links"
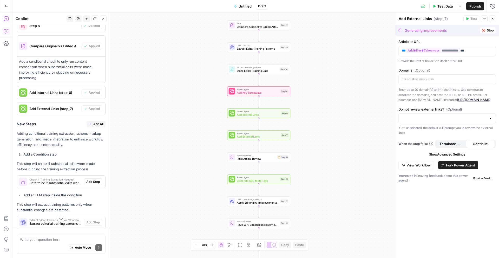
scroll to position [2724, 0]
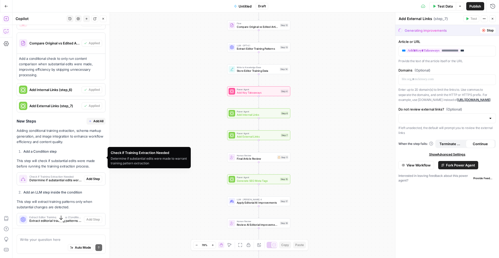
click at [65, 178] on span "Determine if substantial edits were made to warrant training pattern extraction" at bounding box center [55, 180] width 53 height 5
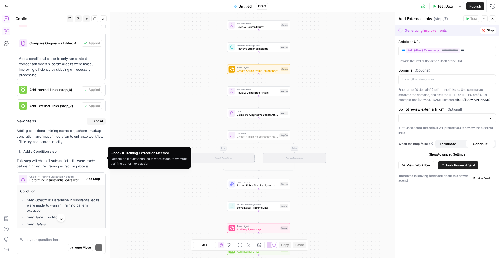
click at [94, 177] on span "Add Step" at bounding box center [93, 179] width 14 height 5
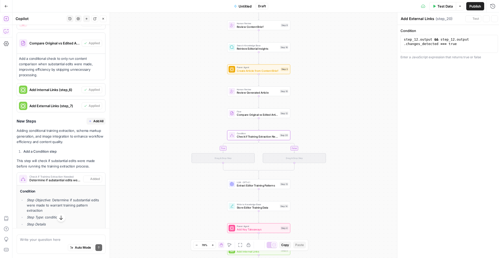
type textarea "Check if Training Extraction Needed"
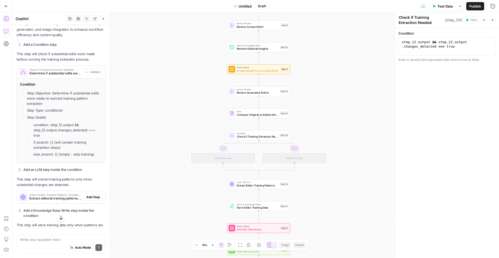
scroll to position [2832, 0]
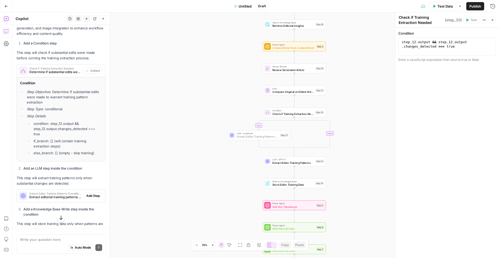
click at [93, 194] on span "Add Step" at bounding box center [93, 196] width 14 height 5
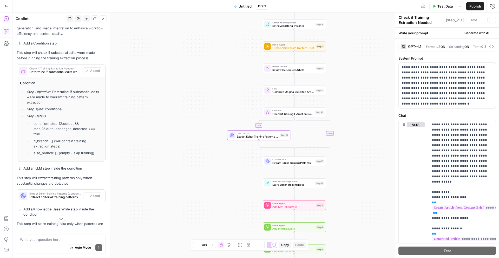
type textarea "Extract Editor Training Patterns (Conditional)"
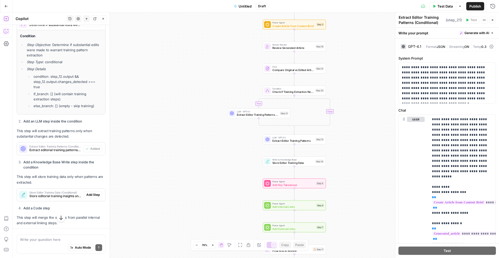
scroll to position [2880, 0]
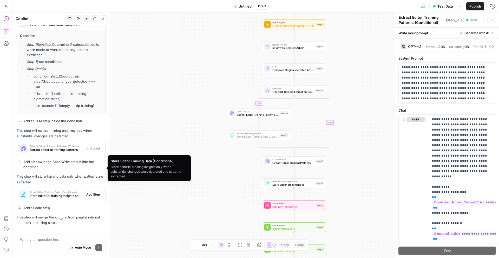
click at [98, 192] on span "Add Step" at bounding box center [93, 194] width 14 height 5
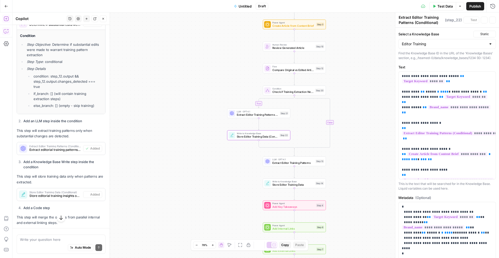
type textarea "Store Editor Training Data (Conditional)"
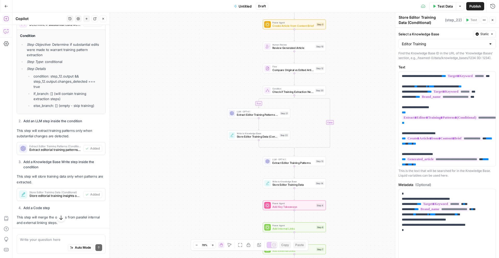
scroll to position [2918, 0]
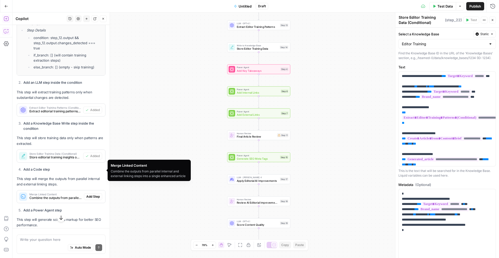
click at [73, 196] on span "Combine the outputs from parallel internal and external linking steps into a si…" at bounding box center [55, 198] width 53 height 5
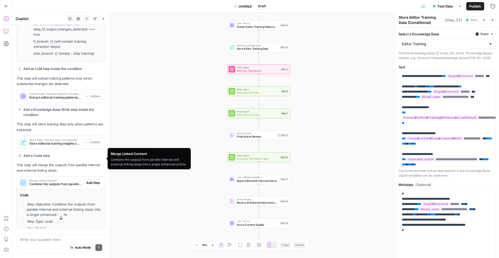
scroll to position [2934, 0]
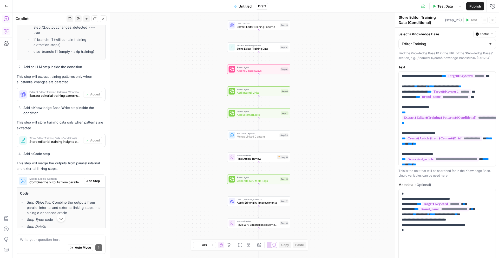
click at [91, 179] on span "Add Step" at bounding box center [93, 181] width 14 height 5
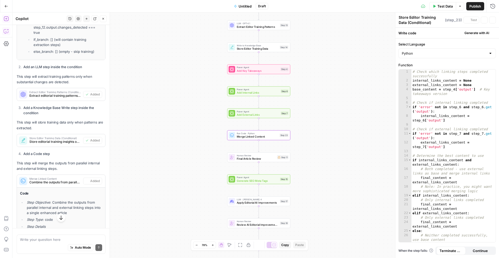
type textarea "Merge Linked Content"
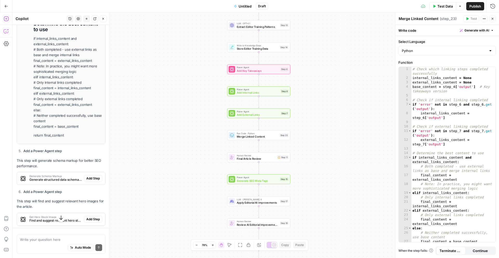
scroll to position [3288, 0]
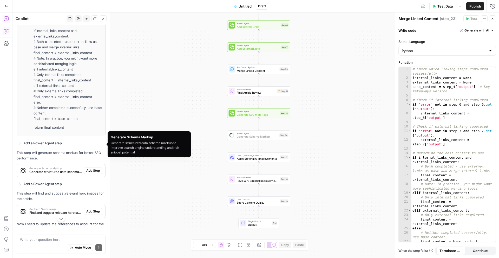
click at [90, 168] on span "Add Step" at bounding box center [93, 170] width 14 height 5
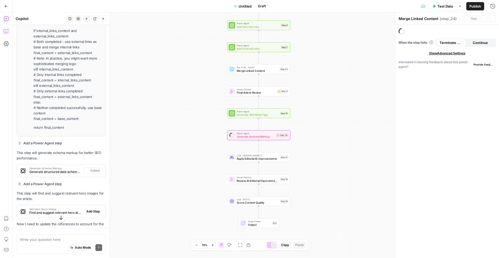
type textarea "Generate Schema Markup"
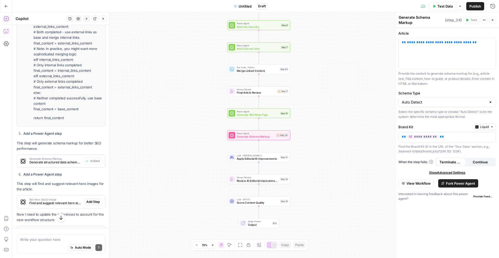
scroll to position [3310, 0]
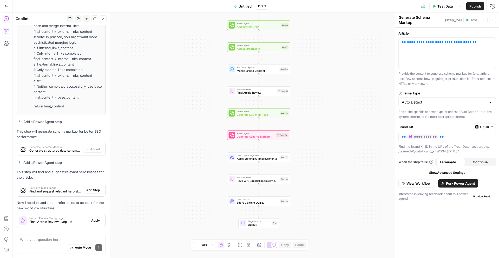
click at [68, 189] on span "Find and suggest relevant hero stock images that complement the article content…" at bounding box center [55, 191] width 53 height 5
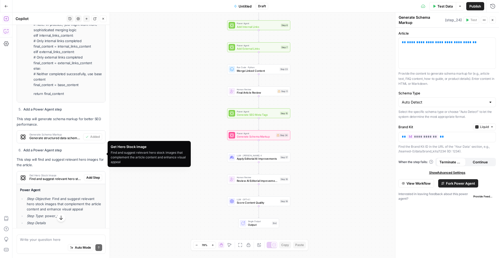
scroll to position [3323, 0]
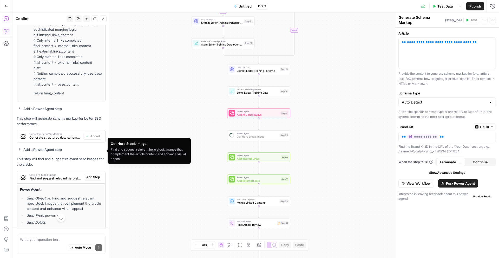
click at [91, 175] on span "Add Step" at bounding box center [93, 177] width 14 height 5
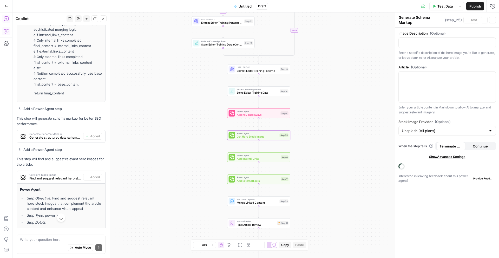
type textarea "Get Hero Stock Image"
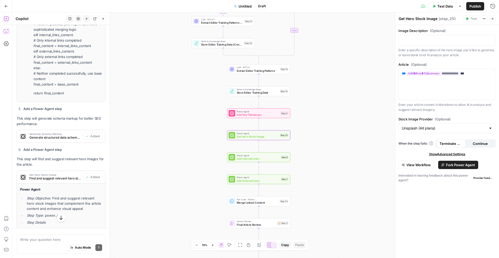
click at [70, 176] on span "Find and suggest relevant hero stock images that complement the article content…" at bounding box center [55, 178] width 52 height 5
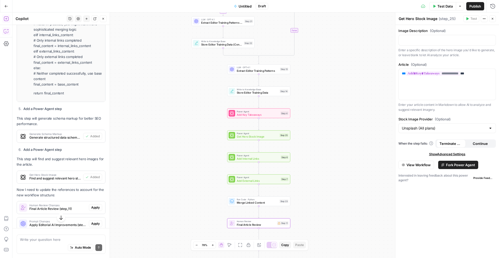
click at [70, 204] on span "Human Review Changes" at bounding box center [57, 205] width 57 height 3
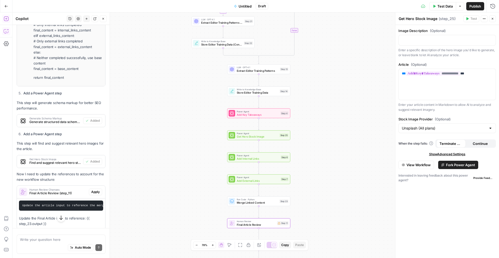
scroll to position [3347, 0]
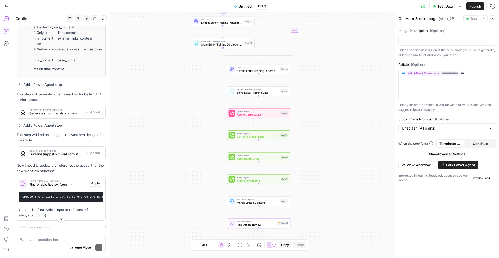
click at [93, 181] on span "Apply" at bounding box center [95, 183] width 9 height 5
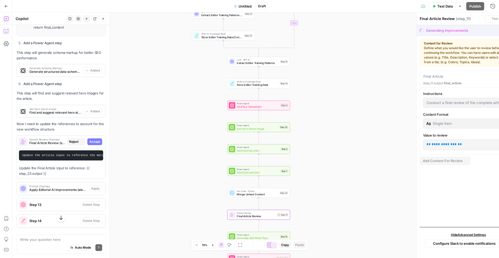
scroll to position [3305, 0]
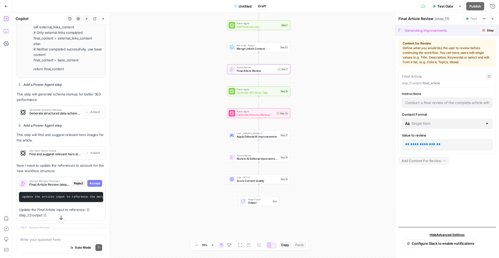
click at [93, 181] on span "Accept" at bounding box center [94, 183] width 11 height 5
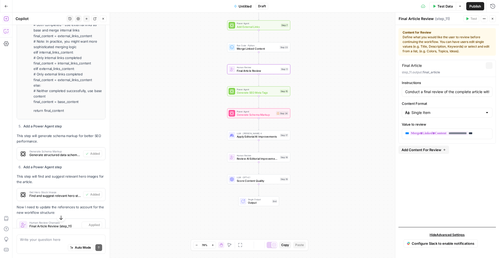
scroll to position [3347, 0]
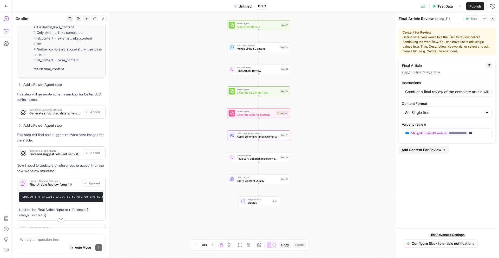
click at [70, 229] on span "Apply Editorial AI Improvements (step_17)" at bounding box center [57, 231] width 57 height 5
click at [93, 228] on span "Apply" at bounding box center [95, 230] width 9 height 5
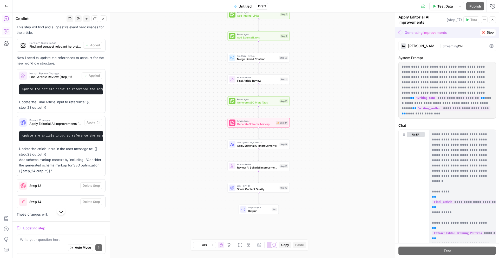
scroll to position [3413, 0]
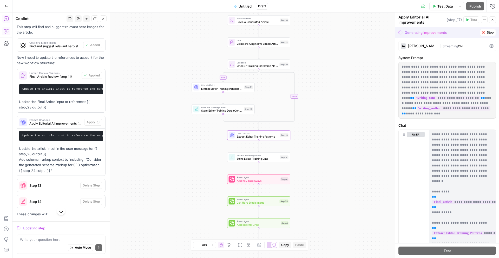
click at [71, 183] on span "Step 13" at bounding box center [53, 185] width 49 height 5
click at [55, 183] on span "Step 13" at bounding box center [53, 185] width 49 height 5
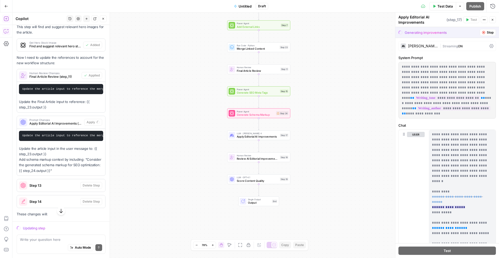
scroll to position [16, 0]
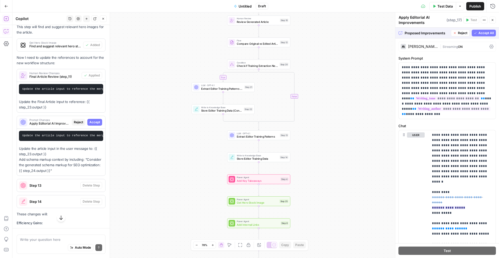
click at [480, 32] on span "Accept All" at bounding box center [486, 33] width 15 height 5
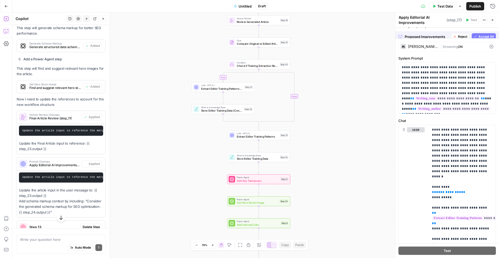
scroll to position [3455, 0]
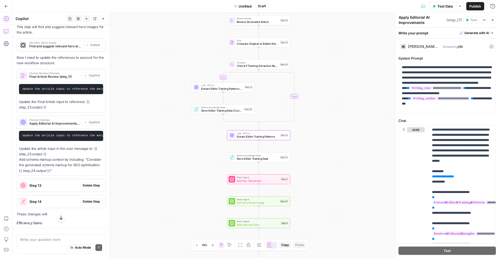
click at [58, 179] on div "Step 13" at bounding box center [48, 185] width 63 height 12
click at [91, 183] on span "Delete Step" at bounding box center [91, 185] width 17 height 5
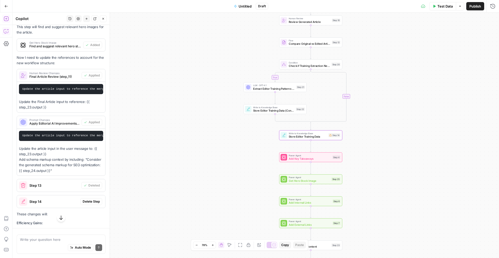
click at [91, 199] on span "Delete Step" at bounding box center [91, 201] width 17 height 5
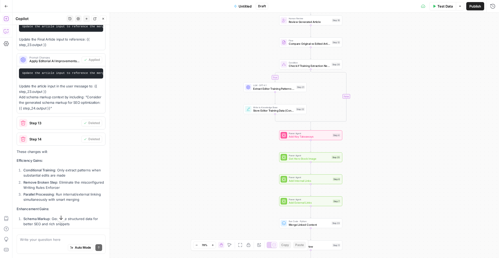
scroll to position [3529, 0]
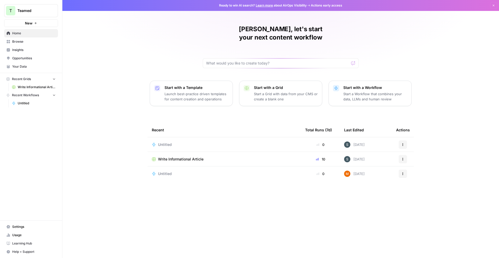
click at [196, 157] on span "Write Informational Article" at bounding box center [181, 159] width 46 height 5
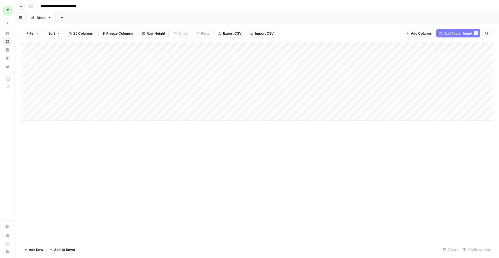
click at [204, 45] on div "Add Column" at bounding box center [257, 81] width 472 height 79
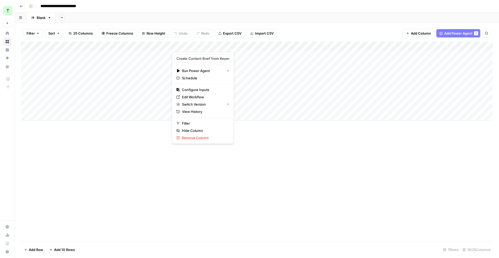
click at [140, 47] on div "Add Column" at bounding box center [257, 81] width 472 height 79
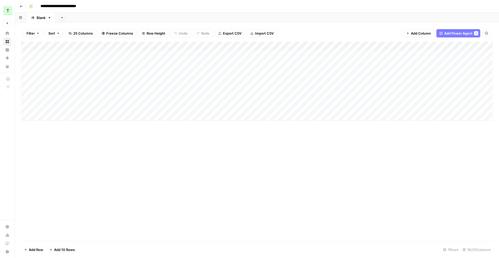
click at [261, 45] on div "Add Column" at bounding box center [257, 81] width 472 height 79
click at [331, 34] on div "Filter Sort 25 Columns Freeze Columns Row Height Undo Redo Export CSV Import CS…" at bounding box center [257, 33] width 472 height 17
click at [332, 35] on div "Filter Sort 25 Columns Freeze Columns Row Height Undo Redo Export CSV Import CS…" at bounding box center [257, 33] width 472 height 17
